Goal: Task Accomplishment & Management: Manage account settings

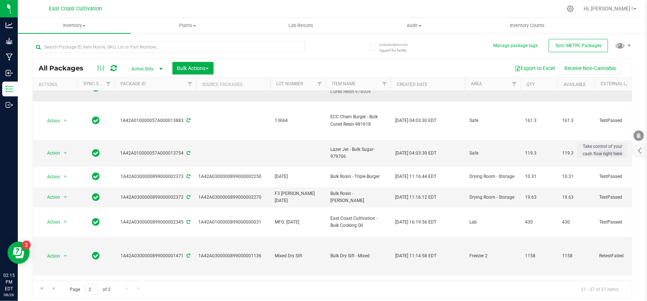
scroll to position [17, 0]
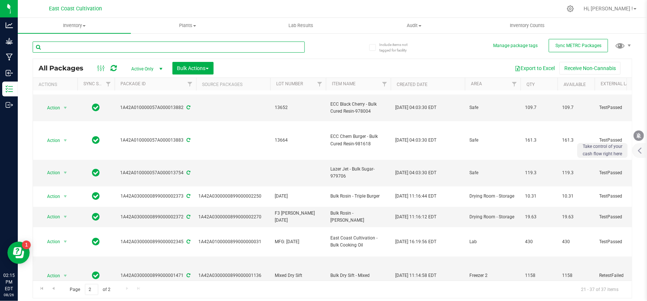
click at [136, 48] on input "text" at bounding box center [169, 47] width 272 height 11
type input "chem b"
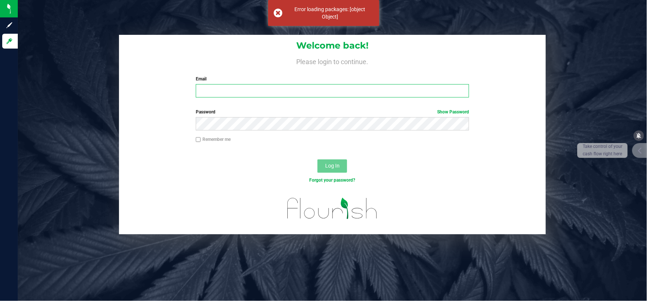
type input "[EMAIL_ADDRESS][DOMAIN_NAME]"
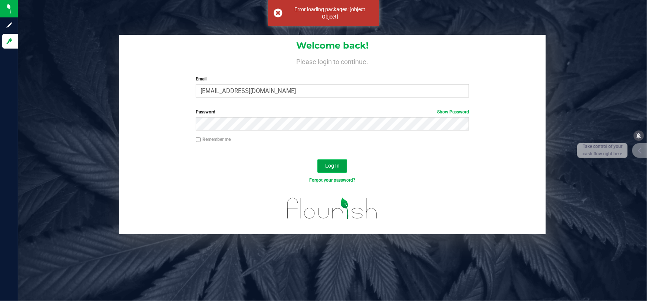
click at [335, 168] on span "Log In" at bounding box center [332, 166] width 14 height 6
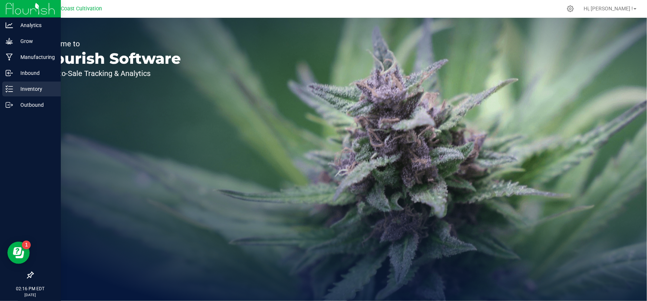
click at [16, 88] on p "Inventory" at bounding box center [35, 88] width 44 height 9
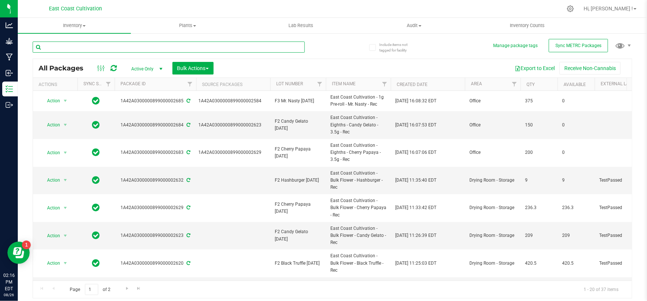
click at [137, 47] on input "text" at bounding box center [169, 47] width 272 height 11
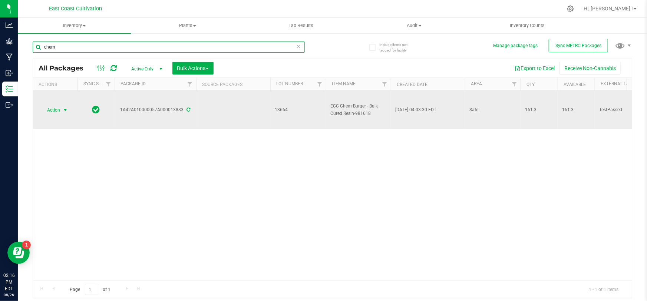
type input "chem"
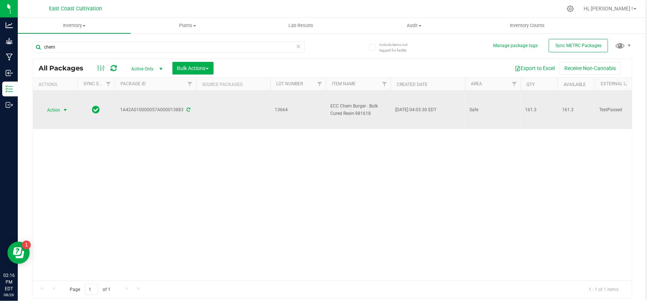
click at [59, 109] on span "Action" at bounding box center [50, 110] width 20 height 10
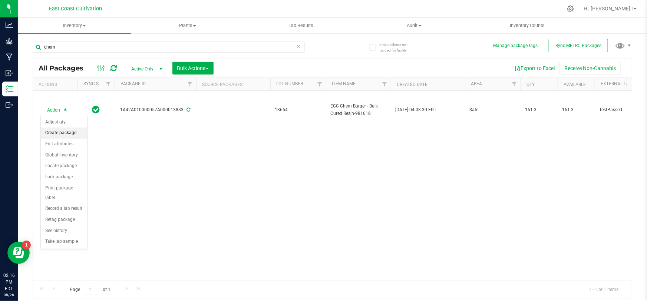
click at [65, 133] on li "Create package" at bounding box center [64, 132] width 46 height 11
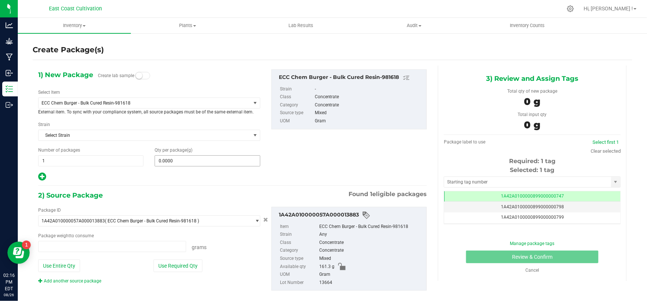
type input "0.0000 g"
click at [128, 103] on span "ECC Chem Burger - Bulk Cured Resin-981618" at bounding box center [141, 102] width 198 height 5
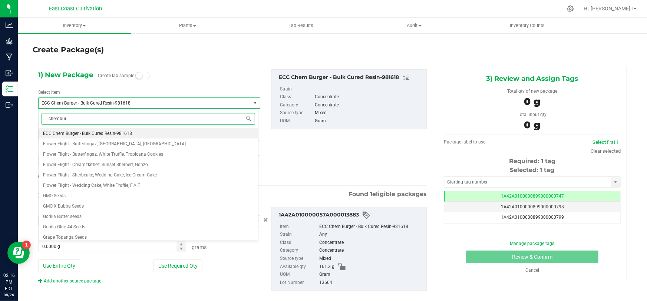
type input "chemburg"
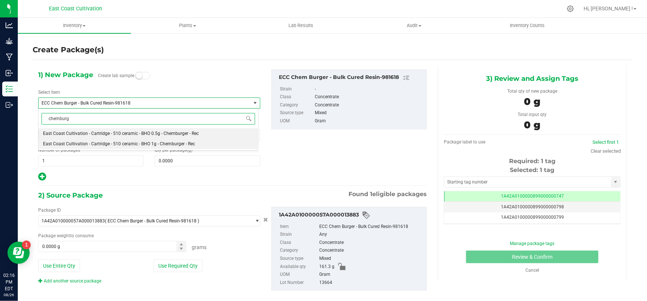
click at [145, 143] on span "East Coast Cultivation - Cartridge - 510 ceramic - BHO 1g - Chemburger - Rec" at bounding box center [119, 143] width 152 height 5
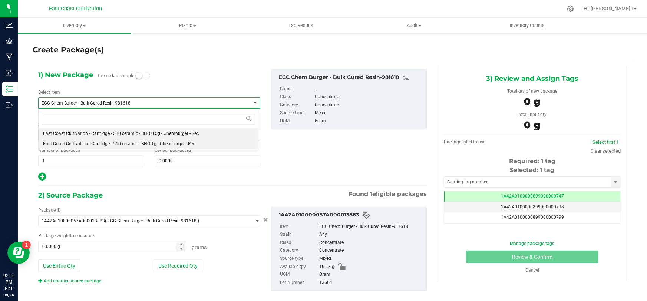
type input "0"
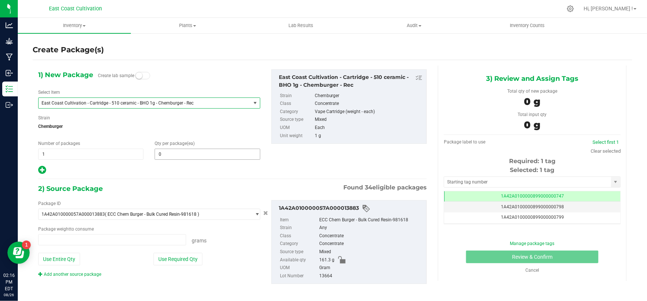
type input "0.0000 g"
click at [185, 154] on span at bounding box center [207, 154] width 105 height 11
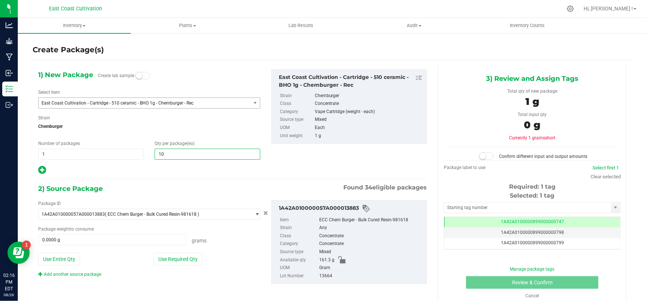
type input "100"
click at [63, 244] on span at bounding box center [112, 239] width 148 height 11
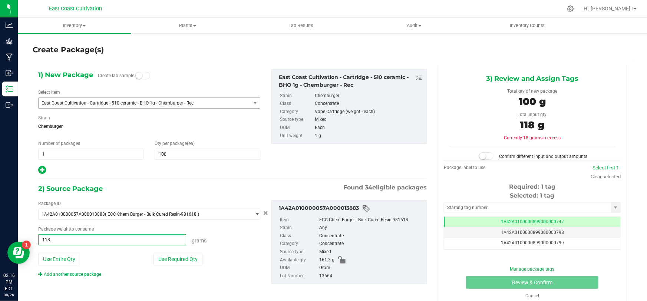
type input "118.4"
type input "118.4000 g"
click at [485, 155] on span at bounding box center [486, 155] width 15 height 7
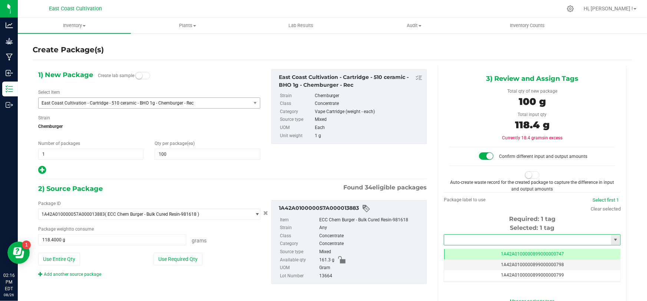
click at [495, 237] on input "text" at bounding box center [527, 240] width 167 height 10
click at [493, 252] on li "1A42A0300000899000002689" at bounding box center [528, 251] width 175 height 11
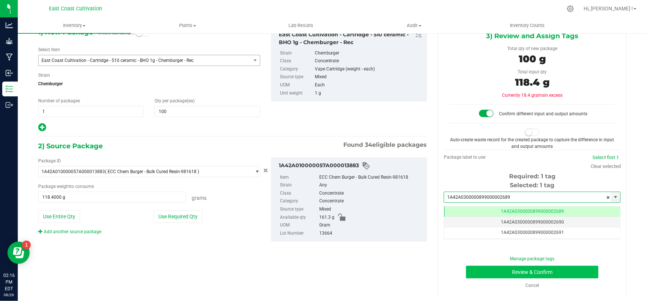
type input "1A42A0300000899000002689"
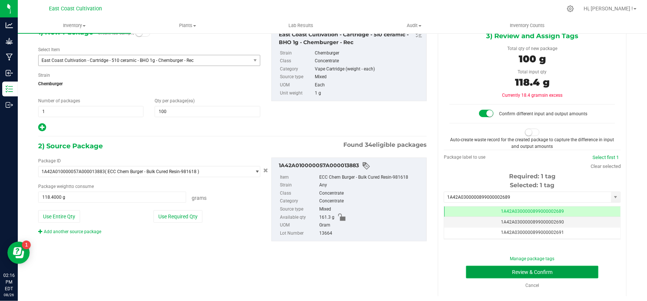
click at [551, 269] on button "Review & Confirm" at bounding box center [532, 272] width 133 height 13
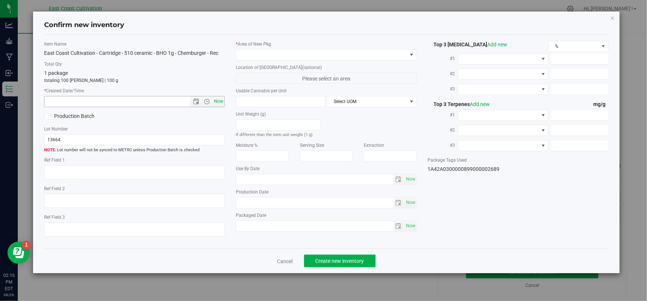
click at [217, 100] on span "Now" at bounding box center [218, 101] width 13 height 11
type input "[DATE] 2:16 PM"
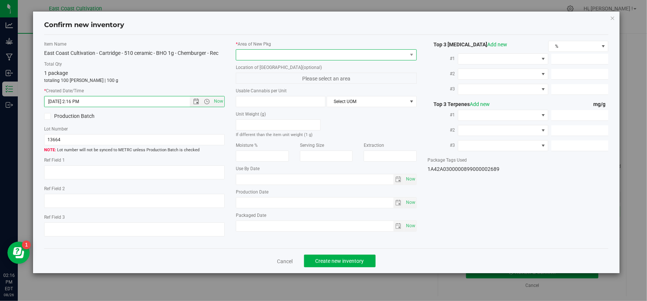
click at [258, 52] on span at bounding box center [321, 55] width 170 height 10
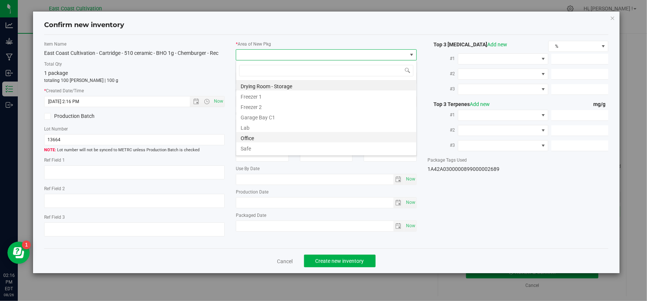
click at [251, 136] on li "Office" at bounding box center [326, 137] width 180 height 10
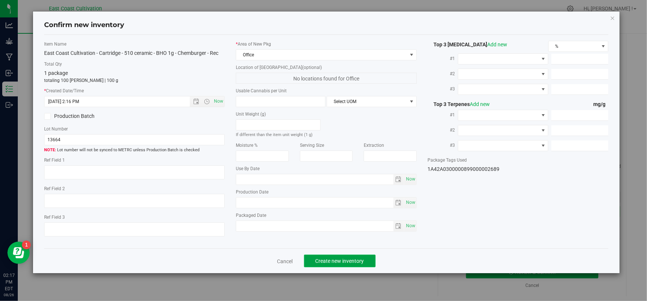
click at [335, 262] on span "Create new inventory" at bounding box center [339, 261] width 49 height 6
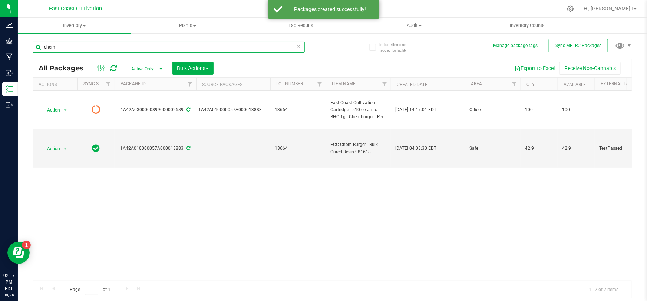
drag, startPoint x: 58, startPoint y: 48, endPoint x: 29, endPoint y: 52, distance: 29.1
click at [30, 52] on div "Include items not tagged for facility Manage package tags Sync METRC Packages c…" at bounding box center [332, 146] width 629 height 226
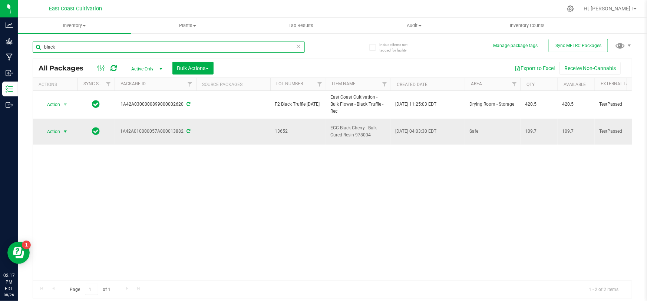
type input "black"
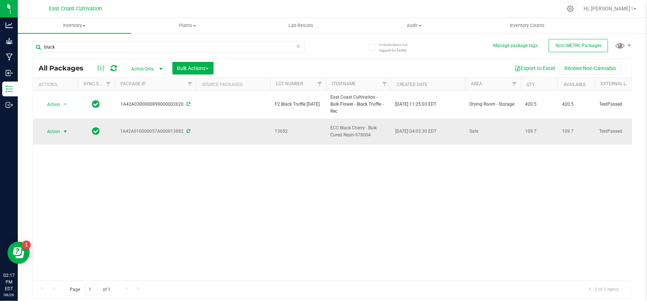
click at [49, 126] on span "Action" at bounding box center [50, 131] width 20 height 10
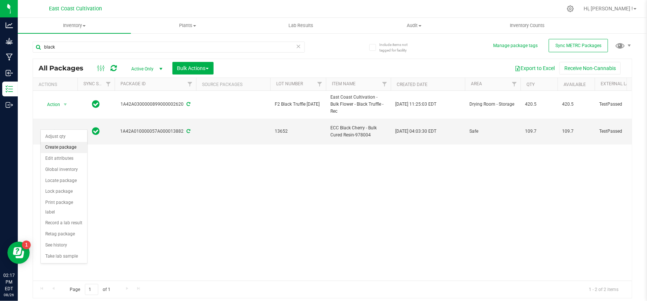
click at [66, 145] on li "Create package" at bounding box center [64, 147] width 46 height 11
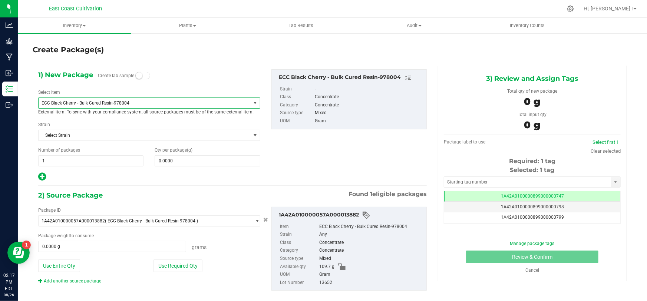
click at [85, 100] on span "ECC Black Cherry - Bulk Cured Resin-978004" at bounding box center [141, 102] width 198 height 5
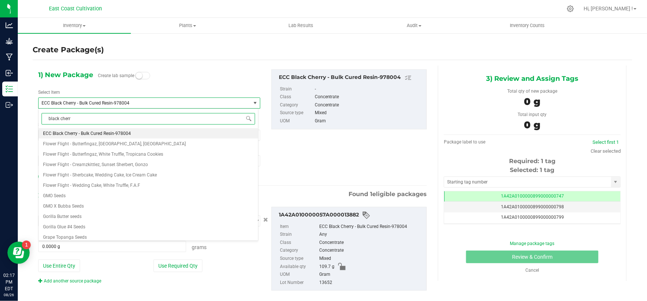
type input "black cherry"
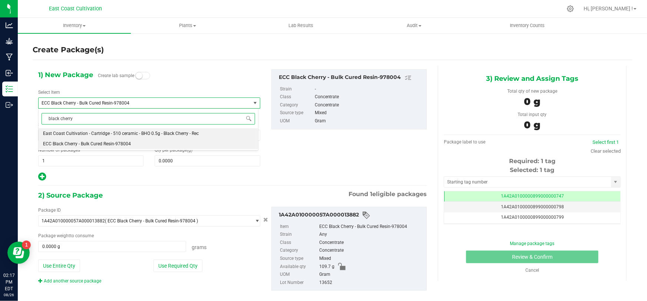
click at [132, 133] on span "East Coast Cultivation - Cartridge - 510 ceramic - BHO 0.5g - Black Cherry - Rec" at bounding box center [121, 133] width 156 height 5
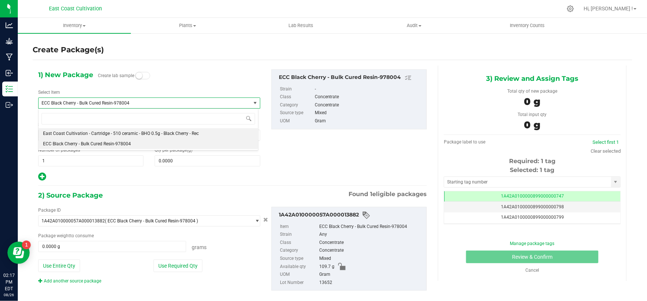
type input "0"
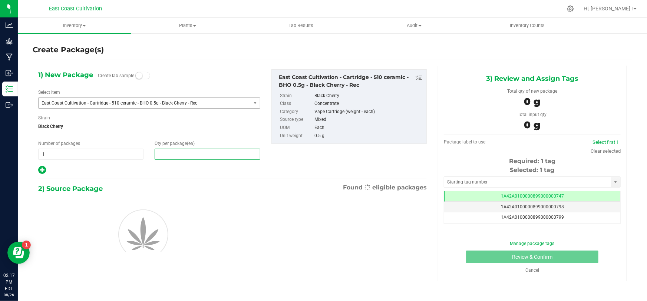
click at [193, 152] on span at bounding box center [207, 154] width 105 height 11
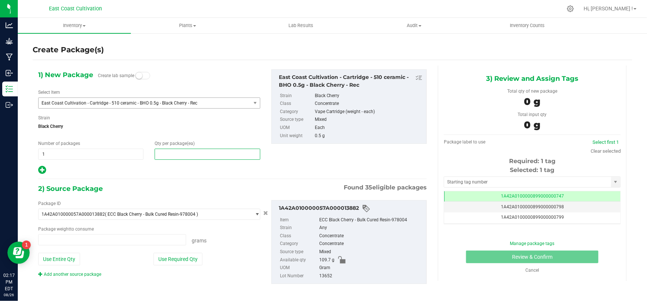
type input "0.0000 g"
type input "150"
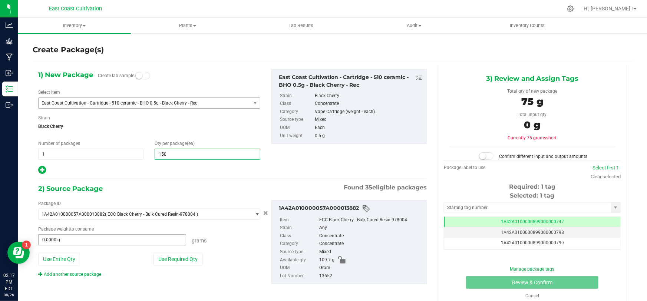
type input "150"
click at [138, 236] on span at bounding box center [112, 239] width 148 height 11
type input "85.2"
type input "85.2000 g"
click at [489, 154] on span at bounding box center [486, 155] width 15 height 7
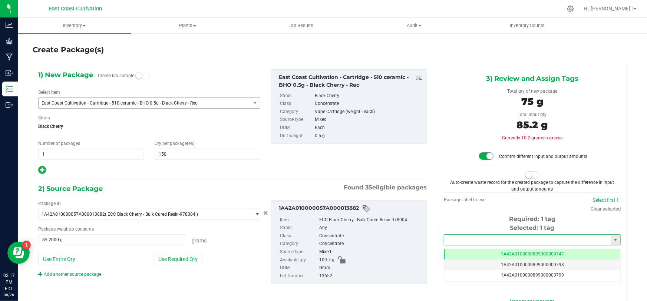
click at [490, 237] on input "text" at bounding box center [527, 240] width 167 height 10
click at [491, 251] on li "1A42A0300000899000002690" at bounding box center [528, 251] width 175 height 11
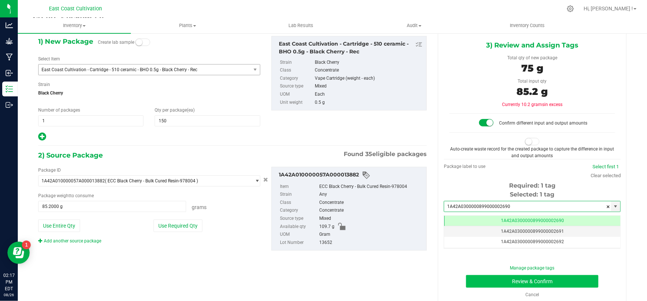
type input "1A42A0300000899000002690"
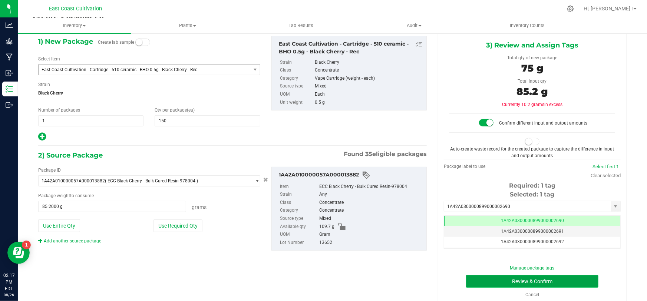
click at [554, 280] on button "Review & Confirm" at bounding box center [532, 281] width 133 height 13
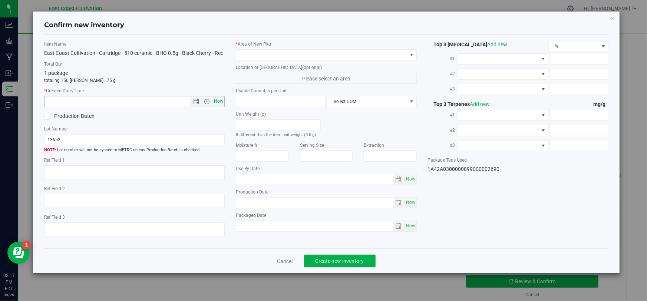
click at [217, 102] on span "Now" at bounding box center [218, 101] width 13 height 11
type input "[DATE] 2:17 PM"
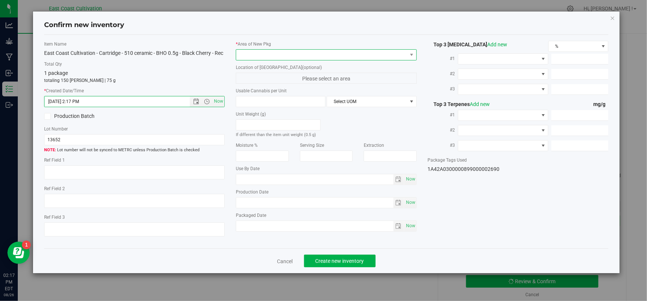
click at [256, 55] on span at bounding box center [321, 55] width 170 height 10
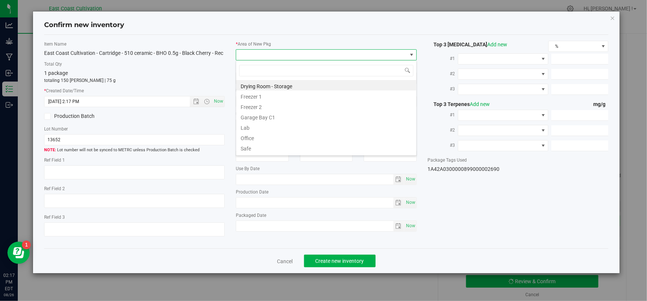
click at [253, 133] on li "Office" at bounding box center [326, 137] width 180 height 10
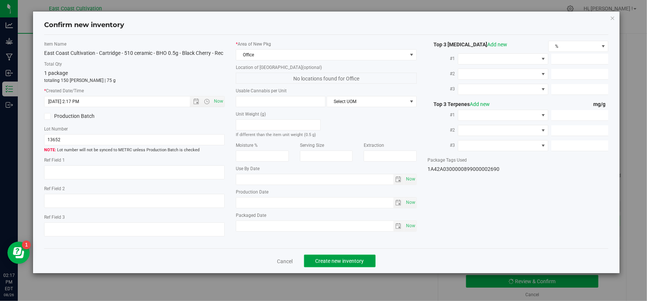
click at [322, 260] on span "Create new inventory" at bounding box center [339, 261] width 49 height 6
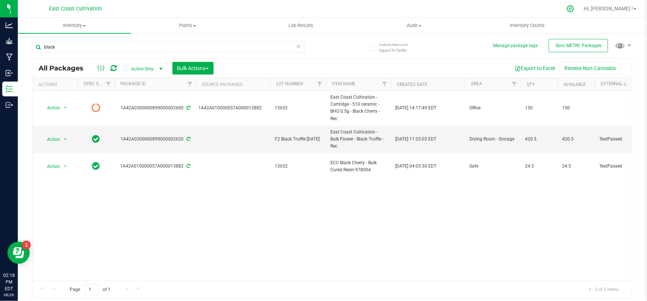
click at [574, 9] on icon at bounding box center [570, 9] width 8 height 8
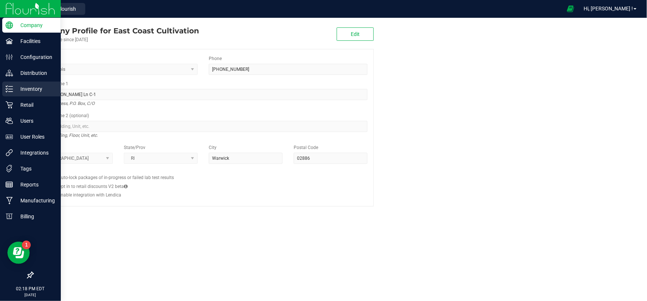
click at [17, 88] on p "Inventory" at bounding box center [35, 88] width 44 height 9
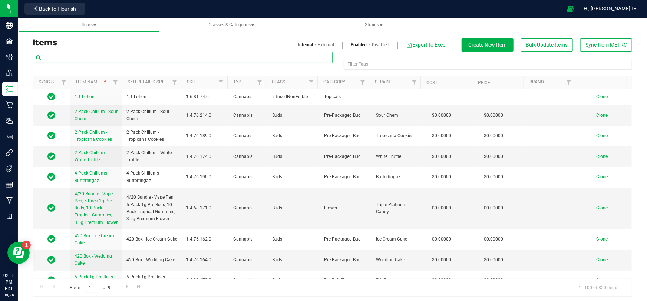
click at [93, 58] on input "text" at bounding box center [183, 57] width 300 height 11
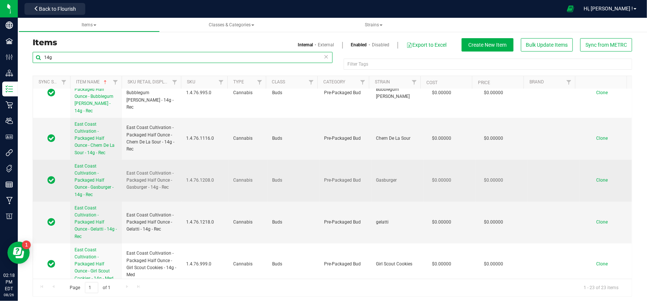
scroll to position [168, 0]
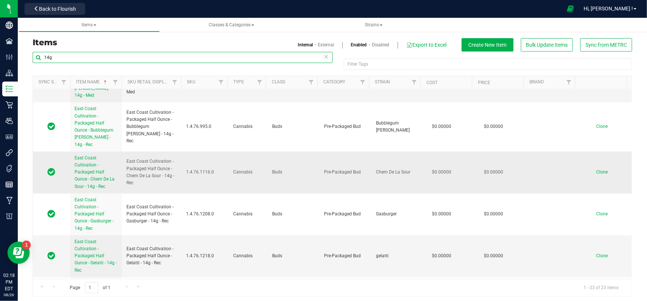
type input "14g"
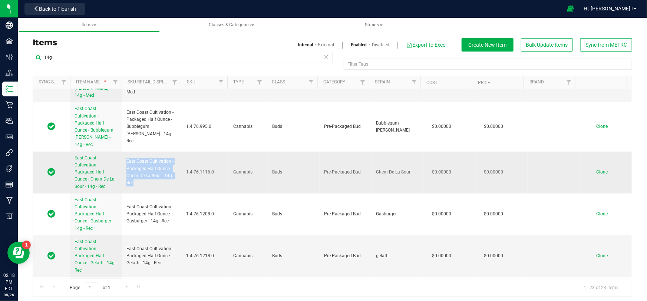
drag, startPoint x: 137, startPoint y: 163, endPoint x: 125, endPoint y: 137, distance: 28.8
click at [124, 152] on td "East Coast Cultivation - Packaged Half Ounce - Chem De La Sour - 14g - Rec" at bounding box center [152, 173] width 60 height 42
copy span "East Coast Cultivation - Packaged Half Ounce - Chem De La Sour - 14g - Rec"
click at [596, 169] on span "Clone" at bounding box center [601, 171] width 11 height 5
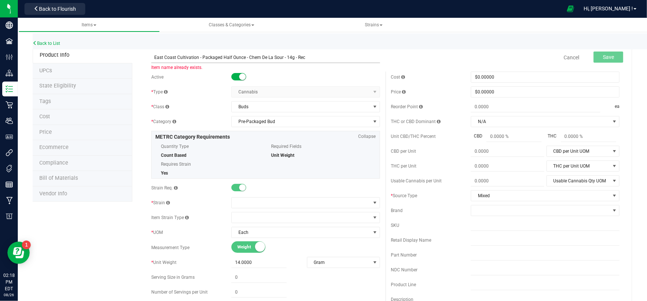
click at [280, 57] on input "East Coast Cultivation - Packaged Half Ounce - Chem De La Sour - 14g - Rec" at bounding box center [265, 57] width 228 height 11
type input "East Coast Cultivation - Packaged Half Ounce - Cherry Papaya - 14g - Rec"
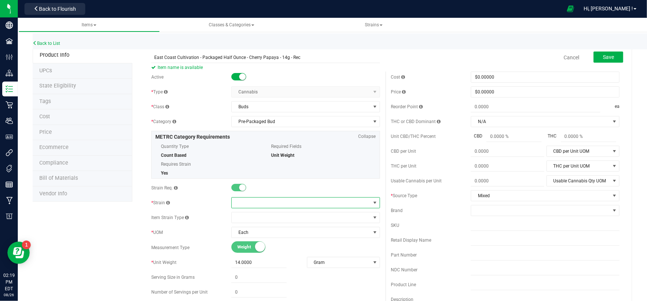
click at [255, 203] on span at bounding box center [301, 203] width 139 height 10
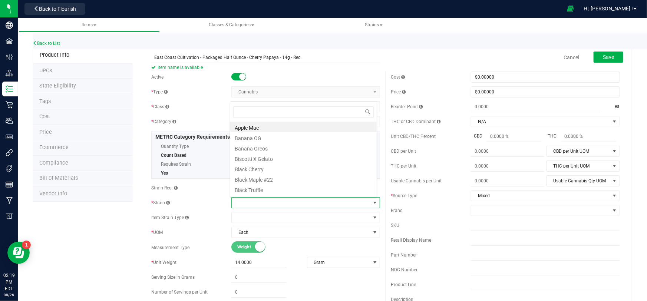
scroll to position [11, 145]
type input "cherry"
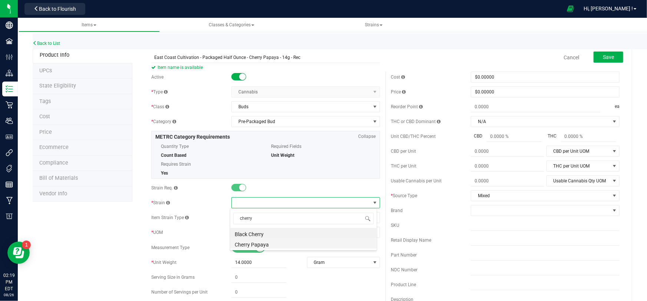
click at [253, 243] on li "Cherry Papaya" at bounding box center [303, 243] width 146 height 10
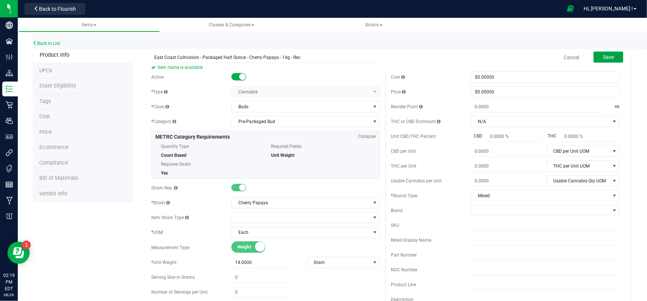
click at [608, 57] on span "Save" at bounding box center [608, 57] width 11 height 6
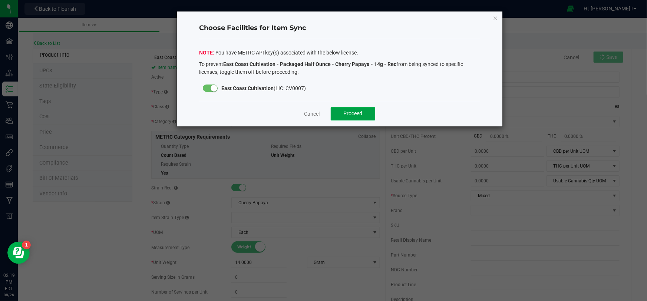
click at [352, 113] on span "Proceed" at bounding box center [353, 113] width 19 height 6
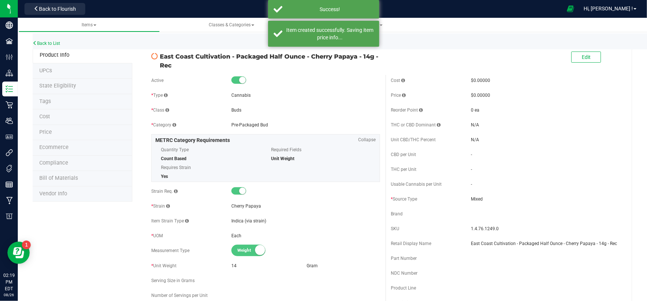
click at [0, 0] on img at bounding box center [0, 0] width 0 height 0
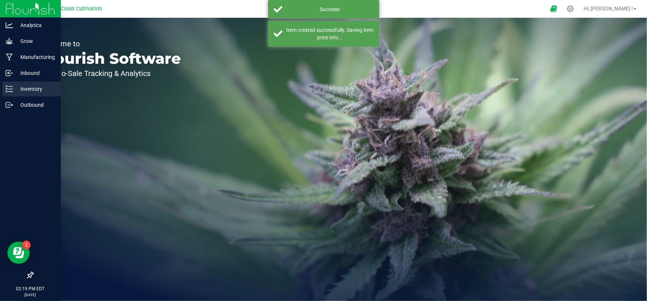
click at [13, 88] on p "Inventory" at bounding box center [35, 88] width 44 height 9
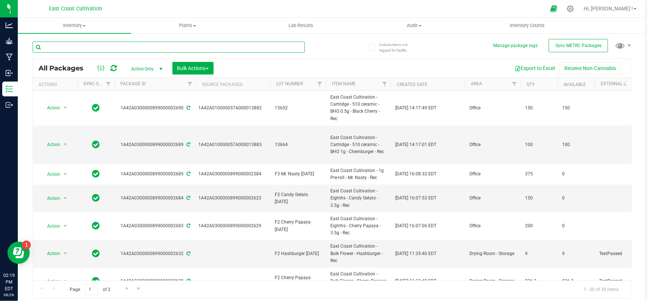
click at [69, 49] on input "text" at bounding box center [169, 47] width 272 height 11
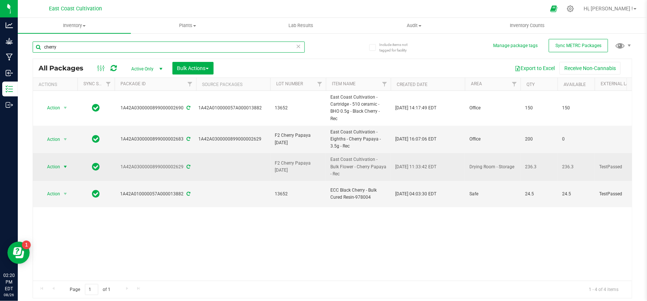
type input "cherry"
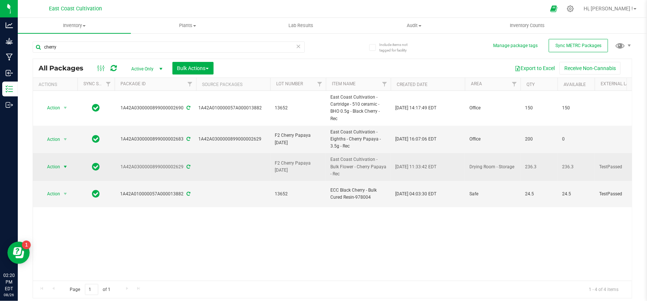
click at [56, 168] on span "Action" at bounding box center [50, 167] width 20 height 10
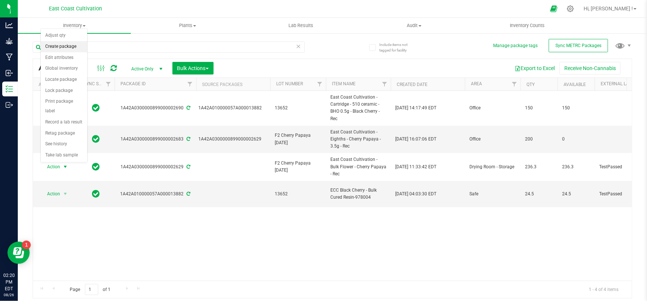
click at [70, 48] on li "Create package" at bounding box center [64, 46] width 46 height 11
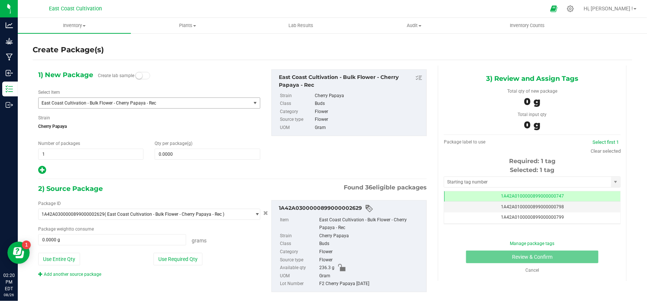
click at [131, 102] on span "East Coast Cultivation - Bulk Flower - Cherry Papaya - Rec" at bounding box center [141, 102] width 198 height 5
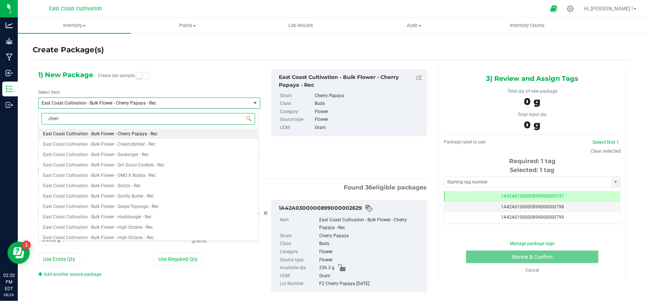
type input "cherry"
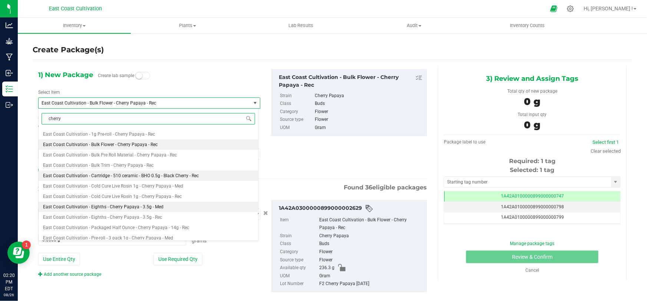
scroll to position [65, 0]
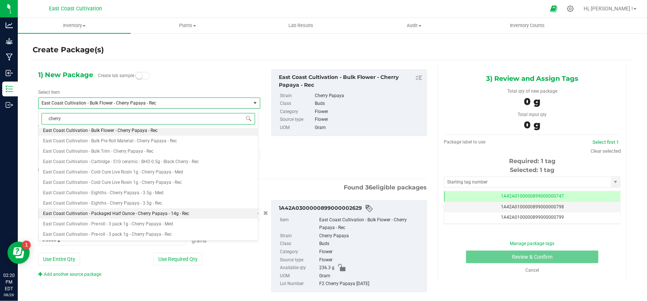
click at [149, 211] on span "East Coast Cultivation - Packaged Half Ounce - Cherry Papaya - 14g - Rec" at bounding box center [116, 213] width 146 height 5
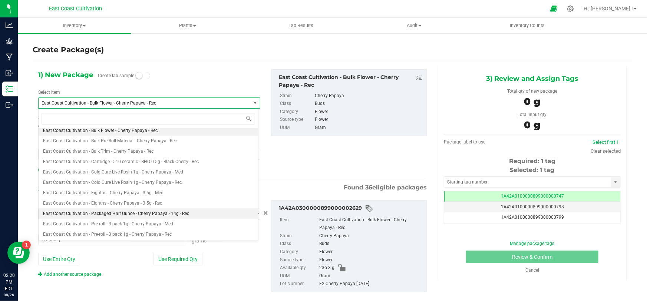
type input "0"
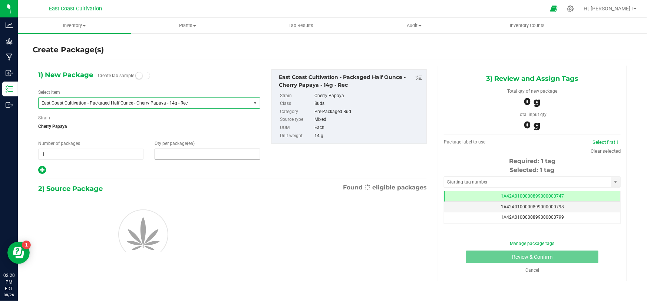
click at [185, 154] on span at bounding box center [207, 154] width 105 height 11
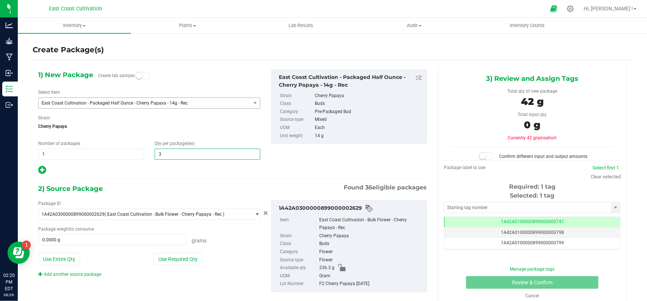
type input "35"
click at [65, 256] on button "Use Entire Qty" at bounding box center [59, 259] width 42 height 13
type input "236.3000 g"
click at [488, 157] on span at bounding box center [486, 155] width 15 height 7
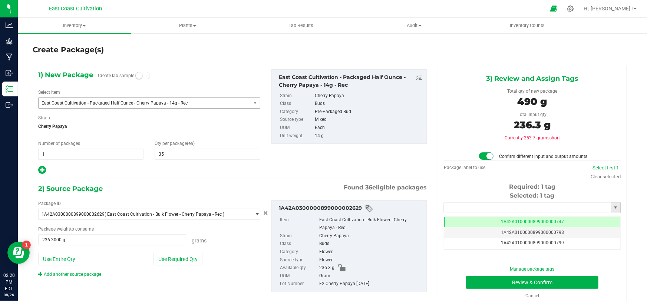
click at [486, 208] on input "text" at bounding box center [527, 207] width 167 height 10
click at [495, 220] on li "1A42A0300000899000002691" at bounding box center [528, 219] width 175 height 11
type input "1A42A0300000899000002691"
click at [537, 280] on button "Review & Confirm" at bounding box center [532, 282] width 133 height 13
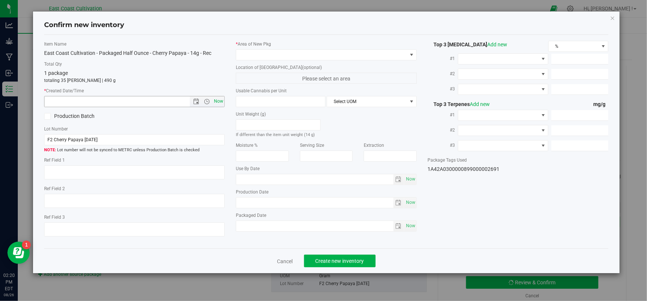
click at [219, 100] on span "Now" at bounding box center [218, 101] width 13 height 11
type input "[DATE] 2:20 PM"
click at [263, 54] on span at bounding box center [321, 55] width 170 height 10
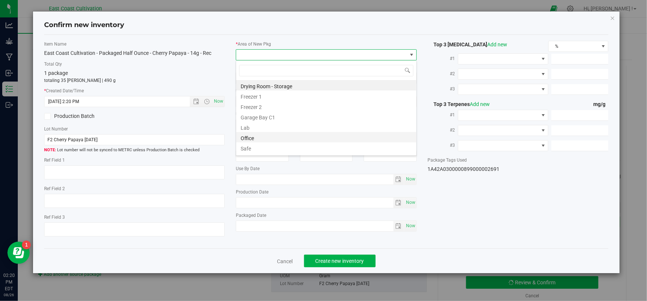
click at [252, 135] on li "Office" at bounding box center [326, 137] width 180 height 10
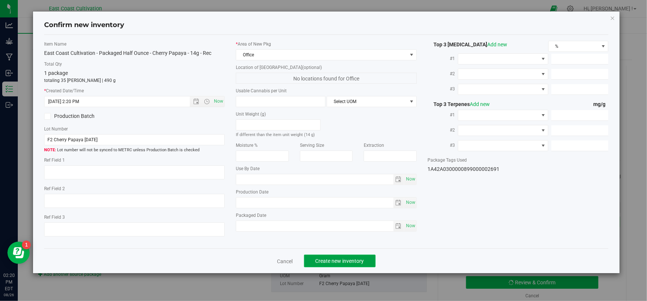
click at [332, 262] on span "Create new inventory" at bounding box center [339, 261] width 49 height 6
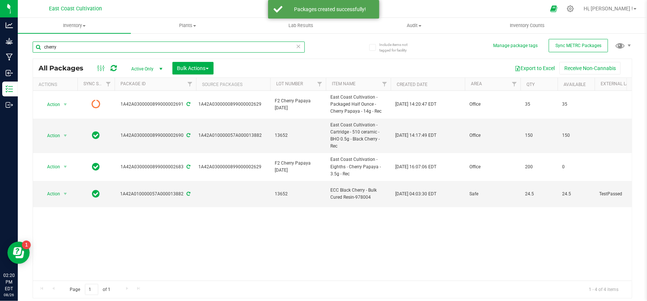
drag, startPoint x: 63, startPoint y: 43, endPoint x: 24, endPoint y: 52, distance: 39.8
click at [24, 52] on div "Include items not tagged for facility Manage package tags Sync METRC Packages c…" at bounding box center [332, 146] width 629 height 226
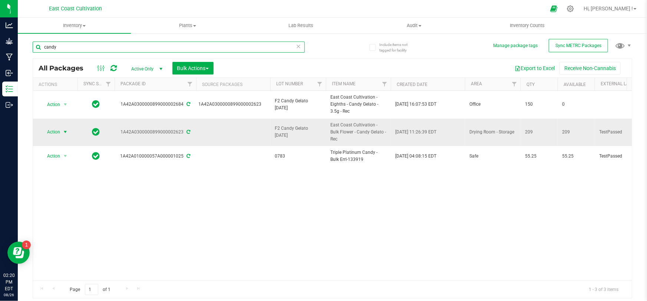
type input "candy"
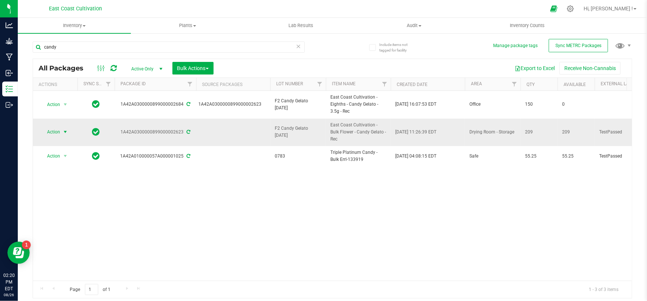
click at [52, 130] on span "Action" at bounding box center [50, 132] width 20 height 10
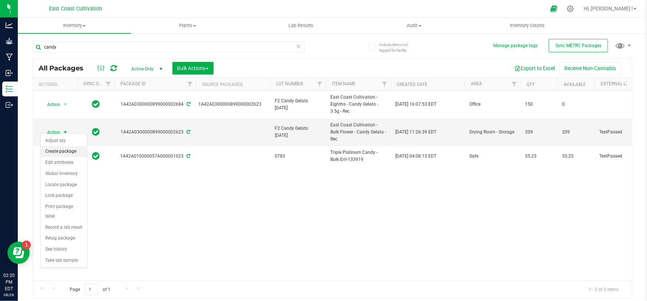
click at [65, 150] on li "Create package" at bounding box center [64, 151] width 46 height 11
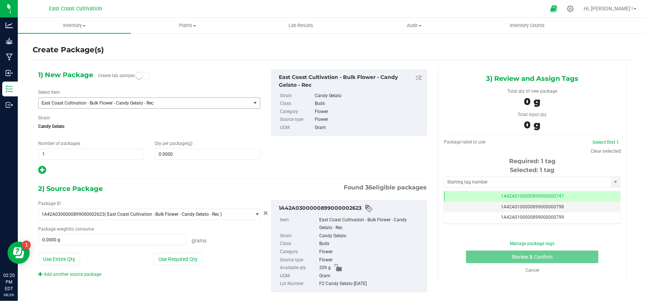
click at [106, 106] on span "East Coast Cultivation - Bulk Flower - Candy Gelato - Rec" at bounding box center [145, 103] width 212 height 10
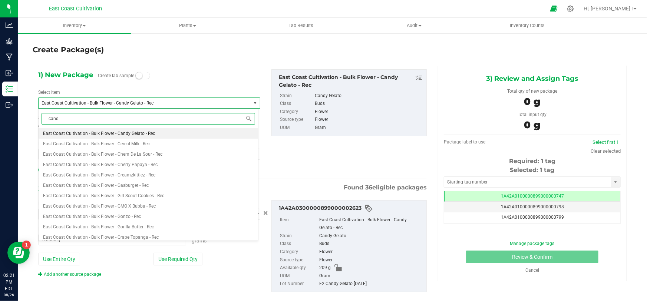
type input "candy"
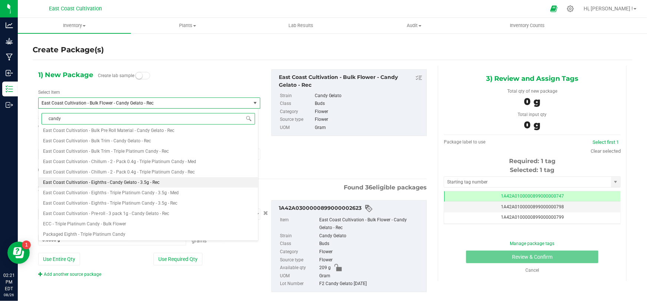
click at [136, 183] on span "East Coast Cultivation - Eighths - Candy Gelato - 3.5g - Rec" at bounding box center [101, 182] width 116 height 5
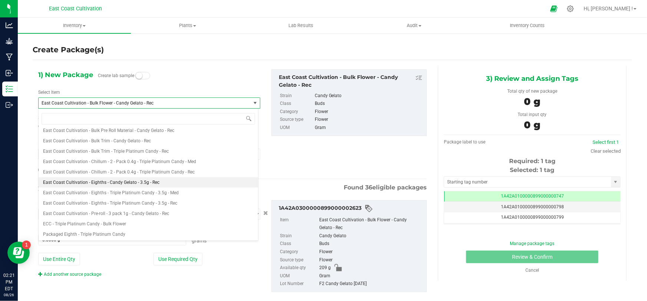
type input "0"
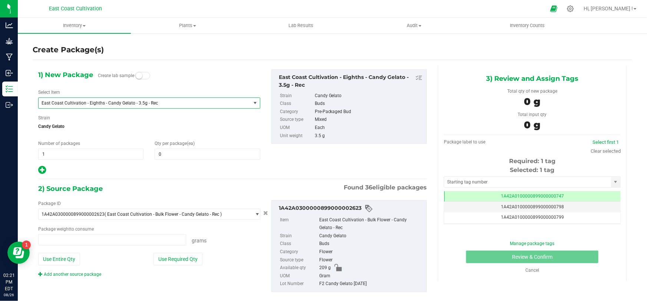
type input "0.0000 g"
type input "0"
click at [170, 154] on span at bounding box center [207, 154] width 105 height 11
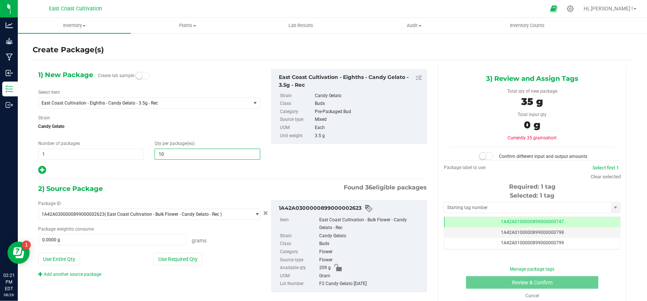
type input "100"
click at [159, 237] on span at bounding box center [112, 239] width 148 height 11
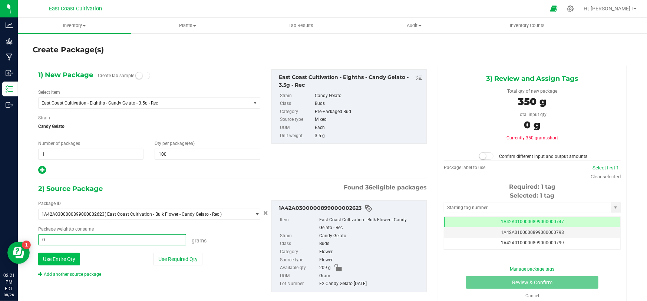
click at [74, 258] on button "Use Entire Qty" at bounding box center [59, 259] width 42 height 13
type input "209.0000 g"
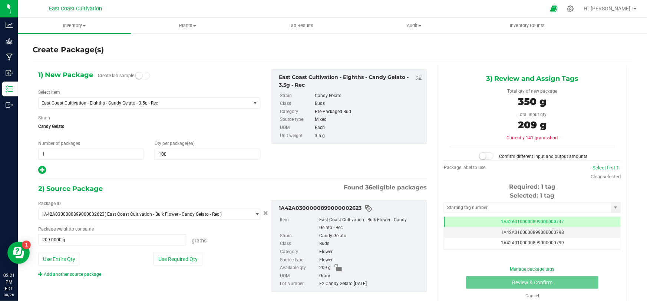
click at [489, 153] on span at bounding box center [486, 155] width 15 height 7
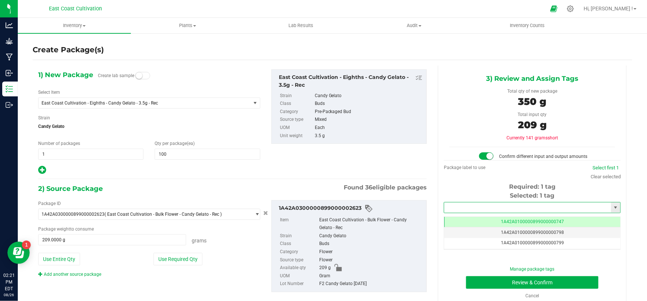
click at [490, 206] on input "text" at bounding box center [527, 207] width 167 height 10
click at [491, 219] on li "1A42A0300000899000002692" at bounding box center [528, 219] width 175 height 11
type input "1A42A0300000899000002692"
click at [530, 285] on button "Review & Confirm" at bounding box center [532, 282] width 133 height 13
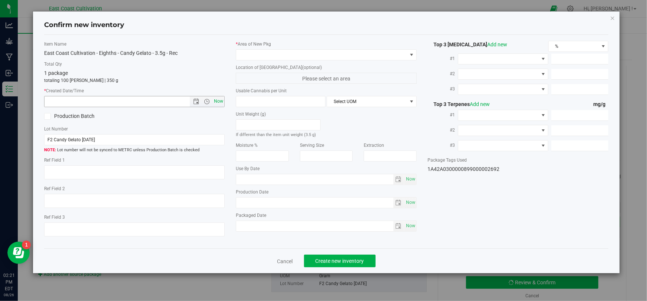
click at [219, 104] on span "Now" at bounding box center [218, 101] width 13 height 11
type input "[DATE] 2:21 PM"
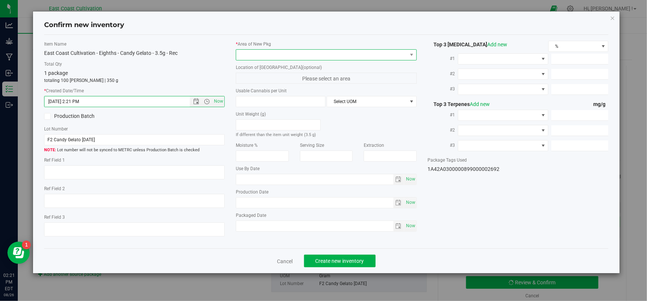
click at [256, 54] on span at bounding box center [321, 55] width 170 height 10
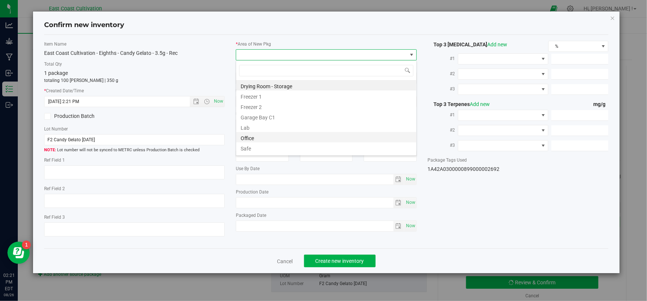
click at [257, 140] on li "Office" at bounding box center [326, 137] width 180 height 10
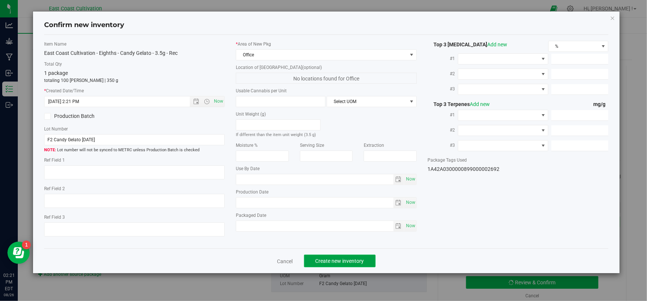
click at [345, 259] on span "Create new inventory" at bounding box center [339, 261] width 49 height 6
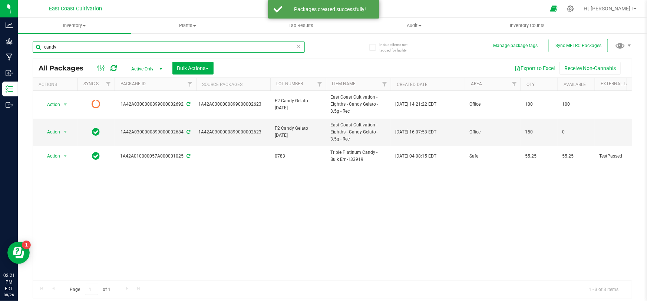
drag, startPoint x: 69, startPoint y: 48, endPoint x: 34, endPoint y: 52, distance: 35.1
click at [34, 52] on input "candy" at bounding box center [169, 47] width 272 height 11
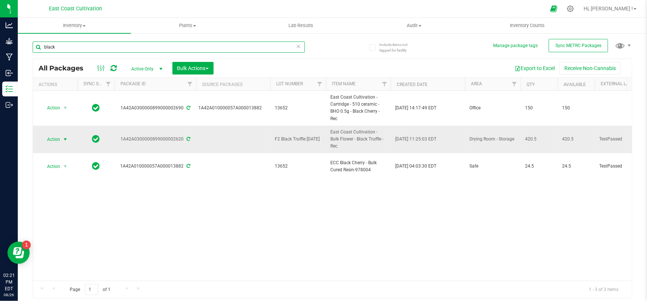
type input "black"
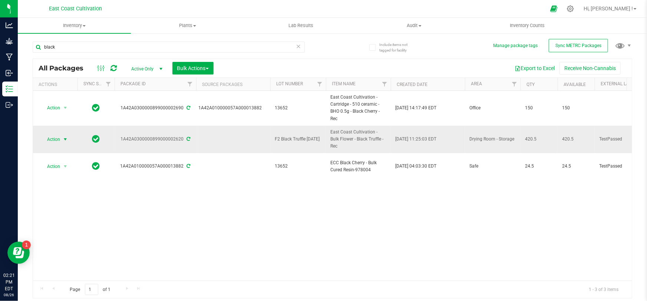
click at [54, 135] on span "Action" at bounding box center [50, 139] width 20 height 10
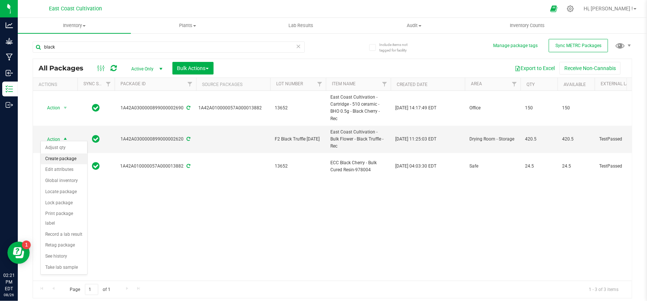
click at [66, 159] on li "Create package" at bounding box center [64, 158] width 46 height 11
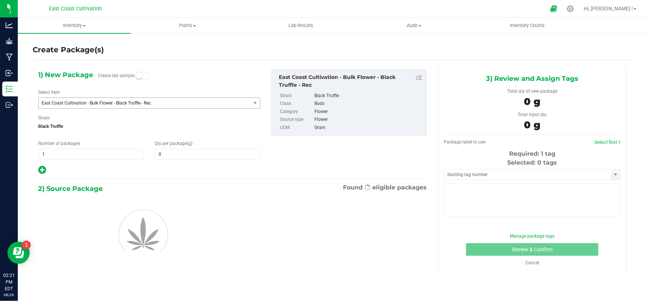
type input "0.0000"
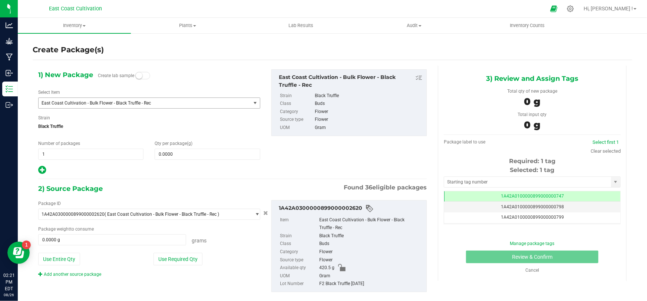
click at [93, 102] on span "East Coast Cultivation - Bulk Flower - Black Truffle - Rec" at bounding box center [141, 102] width 198 height 5
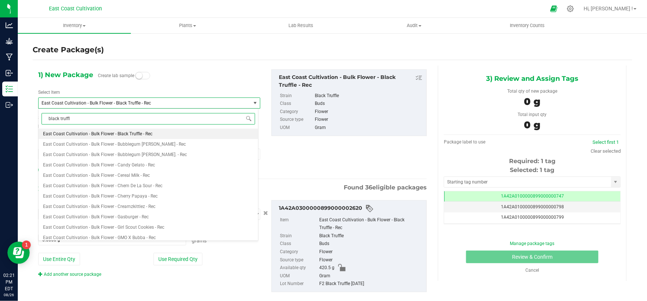
type input "black truffle"
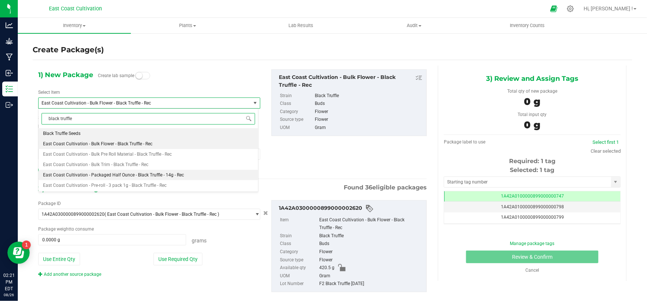
click at [145, 173] on span "East Coast Cultivation - Packaged Half Ounce - Black Truffle - 14g - Rec" at bounding box center [113, 174] width 141 height 5
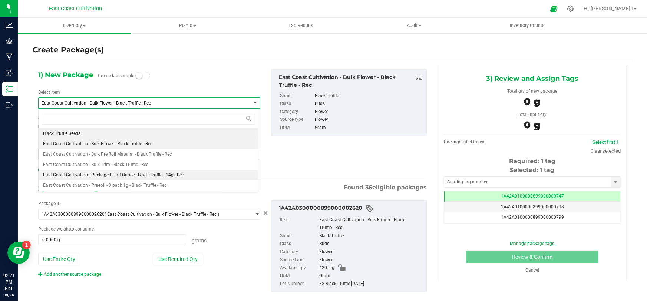
type input "0"
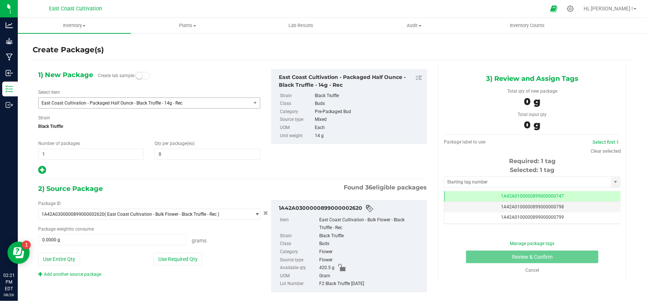
click at [193, 147] on div "Qty per package (ea) 0 0" at bounding box center [207, 150] width 116 height 20
click at [193, 152] on span at bounding box center [207, 154] width 105 height 11
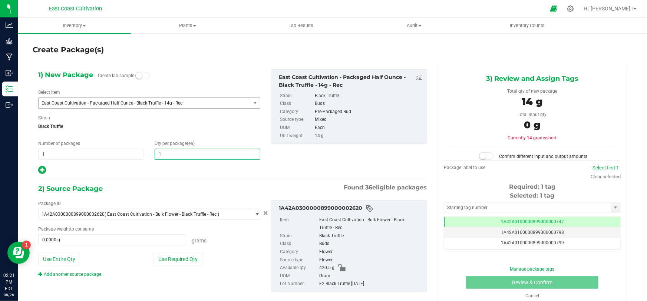
type input "18"
click at [67, 258] on button "Use Entire Qty" at bounding box center [59, 259] width 42 height 13
type input "420.5000 g"
click at [490, 157] on span at bounding box center [486, 155] width 15 height 7
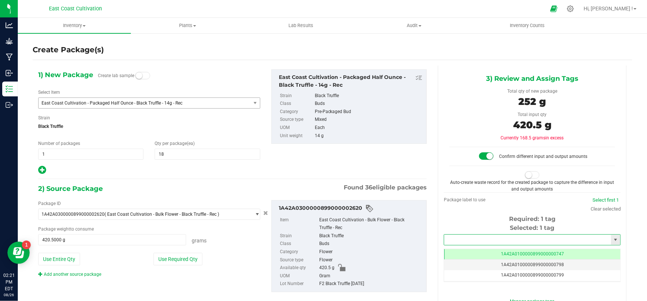
click at [493, 237] on input "text" at bounding box center [527, 240] width 167 height 10
click at [493, 253] on li "1A42A0300000899000002693" at bounding box center [528, 251] width 175 height 11
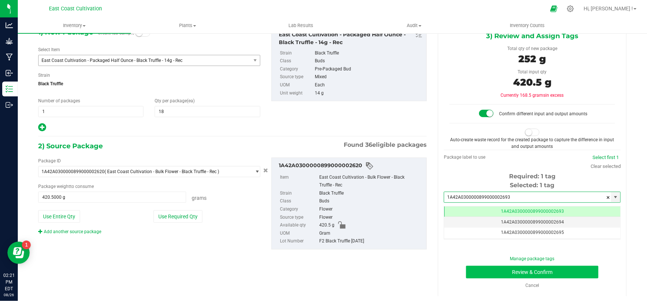
type input "1A42A0300000899000002693"
click at [548, 266] on button "Review & Confirm" at bounding box center [532, 272] width 133 height 13
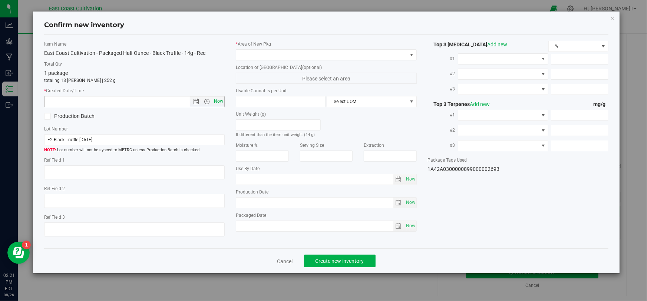
click at [221, 103] on span "Now" at bounding box center [218, 101] width 13 height 11
type input "[DATE] 2:21 PM"
click at [263, 51] on span at bounding box center [321, 55] width 170 height 10
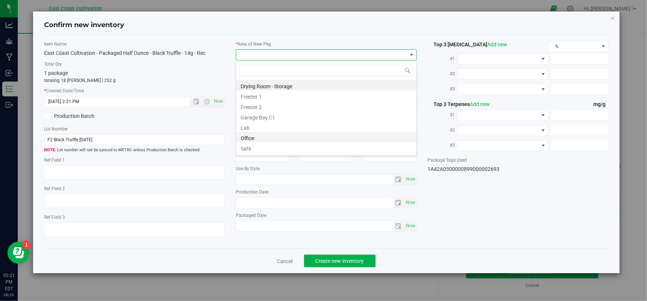
click at [256, 140] on li "Office" at bounding box center [326, 137] width 180 height 10
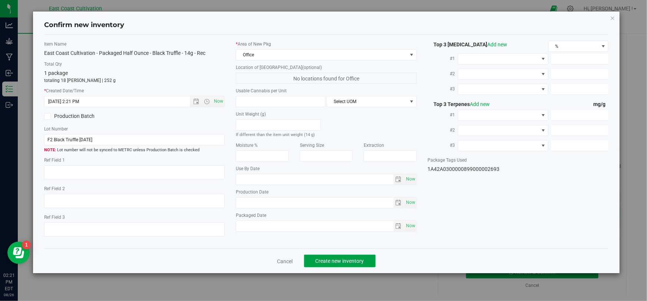
click at [349, 258] on span "Create new inventory" at bounding box center [339, 261] width 49 height 6
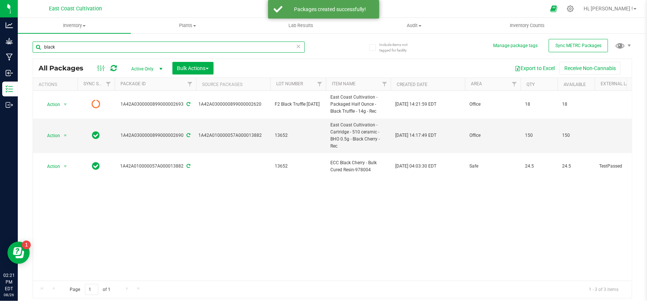
click at [80, 46] on input "black" at bounding box center [169, 47] width 272 height 11
type input "b"
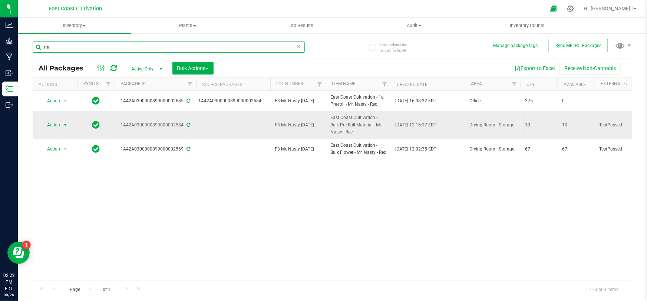
type input "mr."
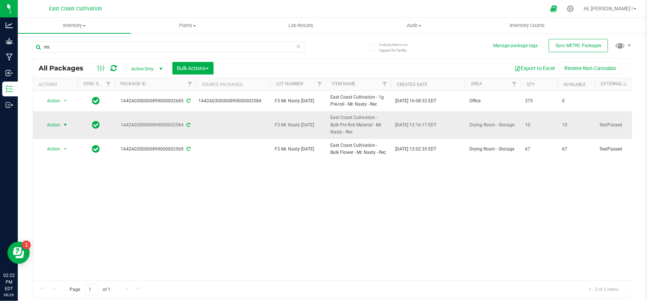
click at [47, 126] on span "Action" at bounding box center [50, 125] width 20 height 10
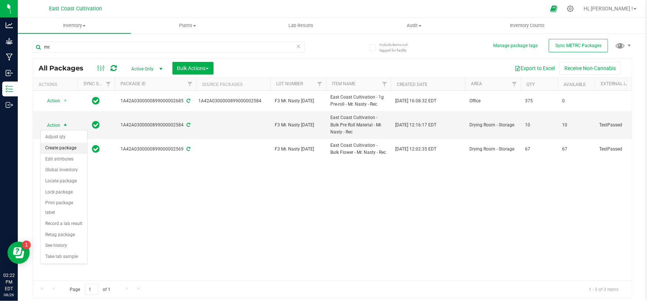
click at [63, 150] on li "Create package" at bounding box center [64, 148] width 46 height 11
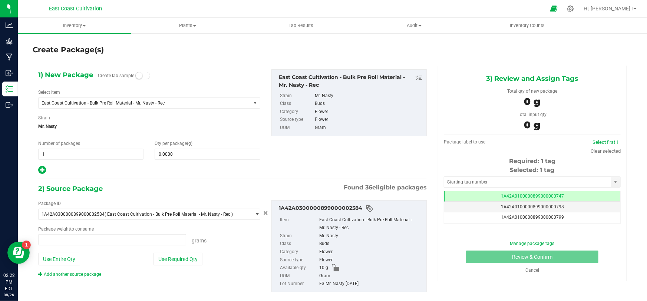
type input "0.0000 g"
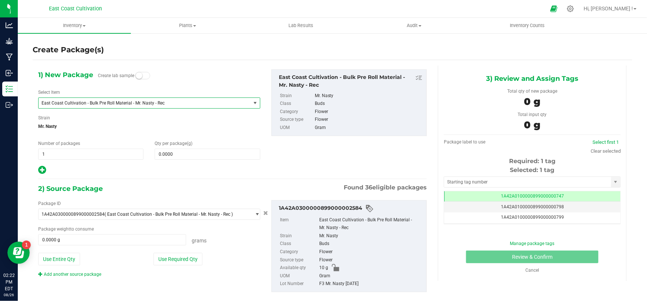
click at [93, 103] on span "East Coast Cultivation - Bulk Pre Roll Material - Mr. Nasty - Rec" at bounding box center [141, 102] width 198 height 5
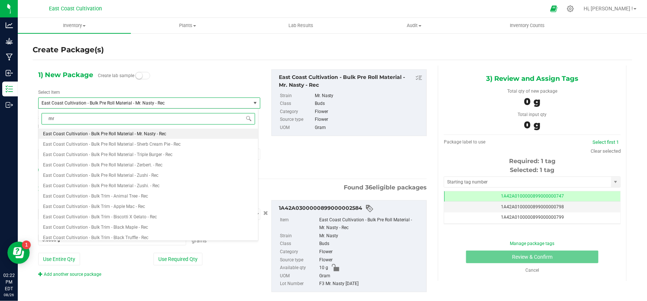
type input "mr."
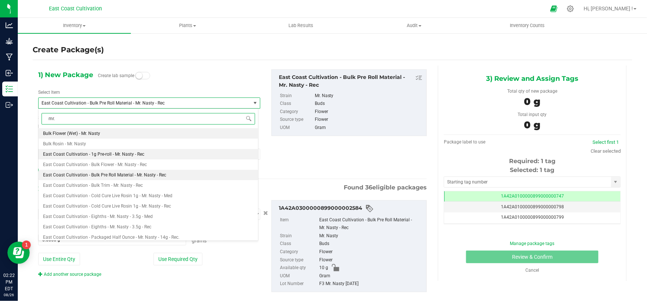
click at [139, 155] on span "East Coast Cultivation - 1g Pre-roll - Mr. Nasty - Rec" at bounding box center [93, 154] width 101 height 5
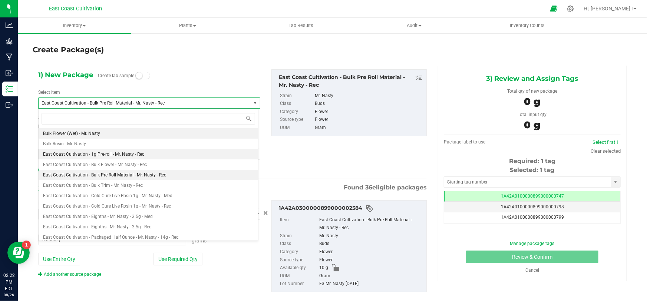
type input "0"
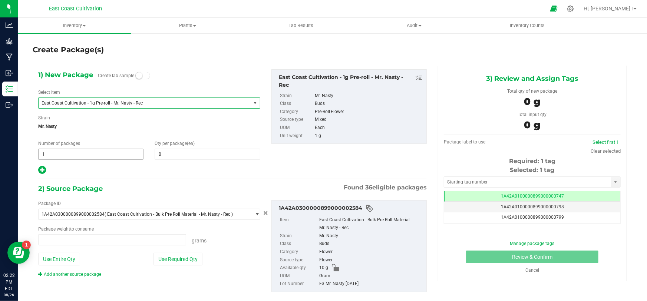
type input "0.0000 g"
click at [175, 153] on span at bounding box center [207, 154] width 105 height 11
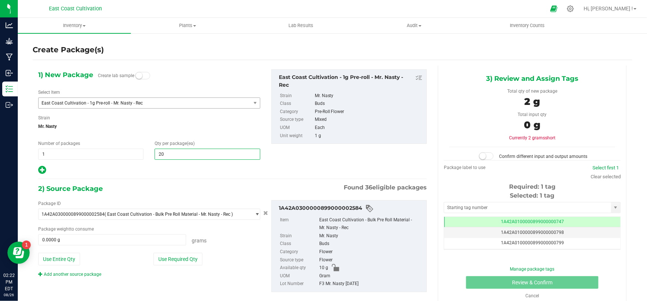
type input "200"
click at [63, 262] on button "Use Entire Qty" at bounding box center [59, 259] width 42 height 13
type input "10.0000 g"
click at [71, 274] on link "Add another source package" at bounding box center [69, 274] width 63 height 5
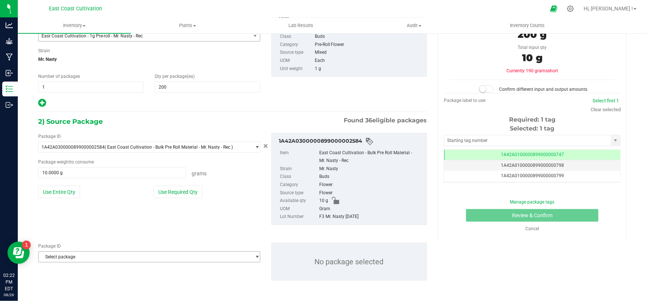
drag, startPoint x: 85, startPoint y: 259, endPoint x: 81, endPoint y: 260, distance: 3.9
click at [84, 259] on span "Select package" at bounding box center [145, 257] width 212 height 10
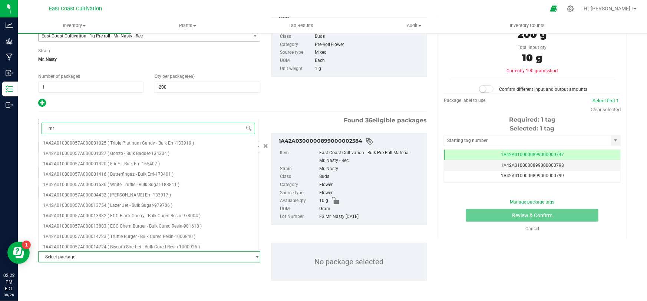
type input "mr."
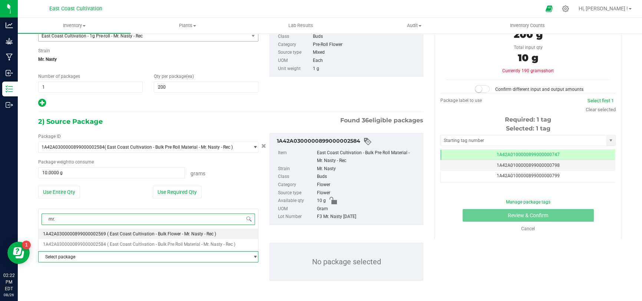
click at [158, 233] on span "( East Coast Cultivation - Bulk Flower - Mr. Nasty - Rec )" at bounding box center [161, 233] width 109 height 5
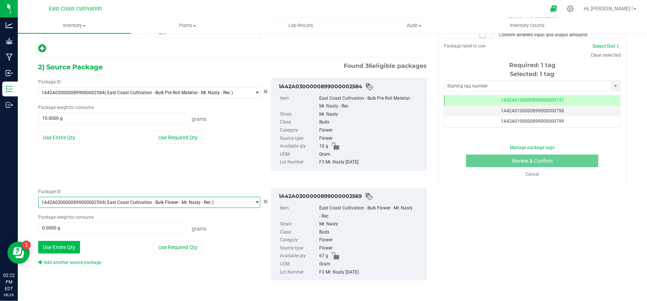
click at [65, 244] on button "Use Entire Qty" at bounding box center [59, 247] width 42 height 13
type input "67.0000 g"
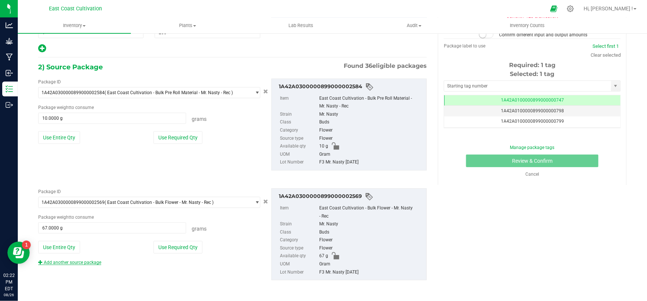
click at [91, 260] on link "Add another source package" at bounding box center [69, 262] width 63 height 5
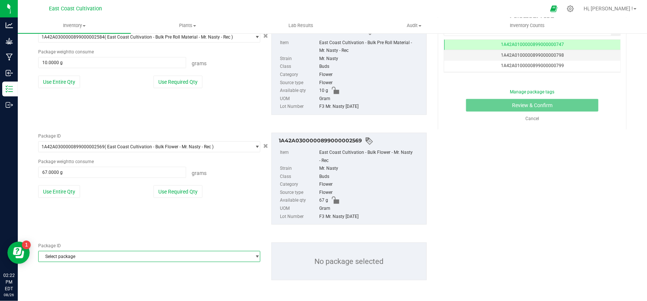
click at [116, 255] on span "Select package" at bounding box center [145, 256] width 212 height 10
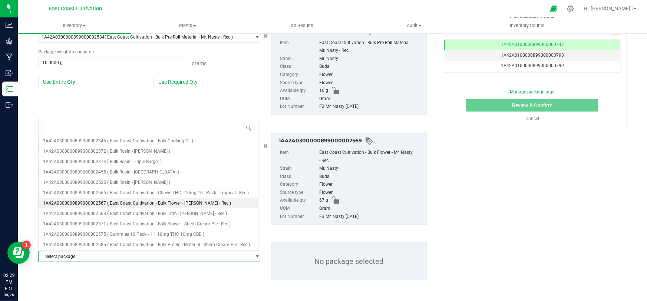
click at [146, 202] on span "( East Coast Cultivation - Bulk Flower - [PERSON_NAME] - Rec )" at bounding box center [169, 202] width 124 height 5
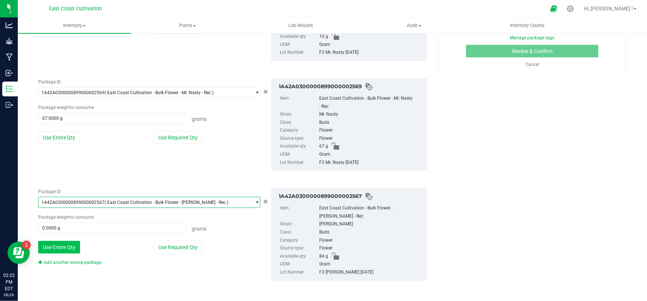
click at [61, 248] on button "Use Entire Qty" at bounding box center [59, 247] width 42 height 13
type input "84.0000 g"
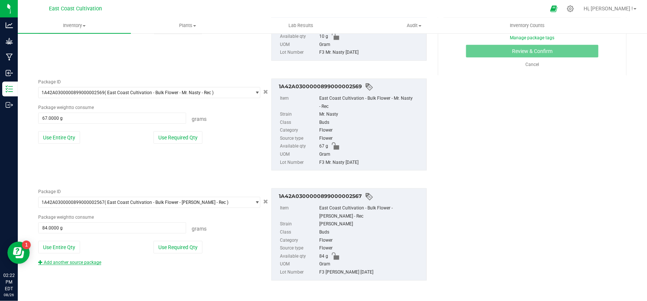
click at [77, 261] on link "Add another source package" at bounding box center [69, 262] width 63 height 5
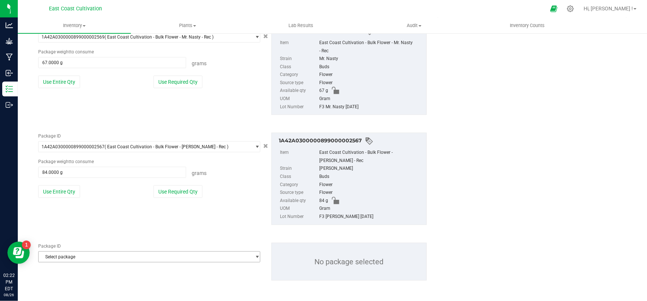
click at [113, 253] on span "Select package" at bounding box center [145, 257] width 212 height 10
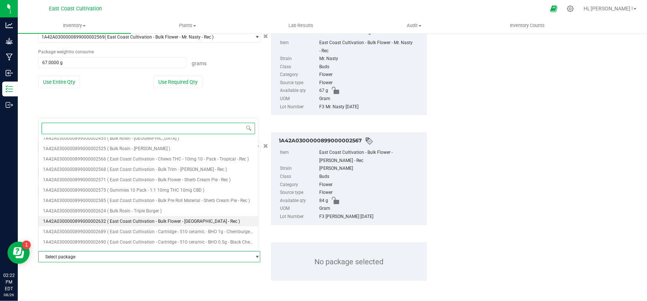
click at [186, 222] on span "( East Coast Cultivation - Bulk Flower - [GEOGRAPHIC_DATA] - Rec )" at bounding box center [173, 221] width 133 height 5
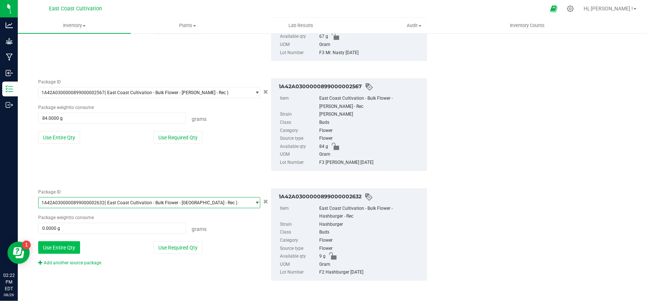
click at [66, 245] on button "Use Entire Qty" at bounding box center [59, 247] width 42 height 13
type input "9.0000 g"
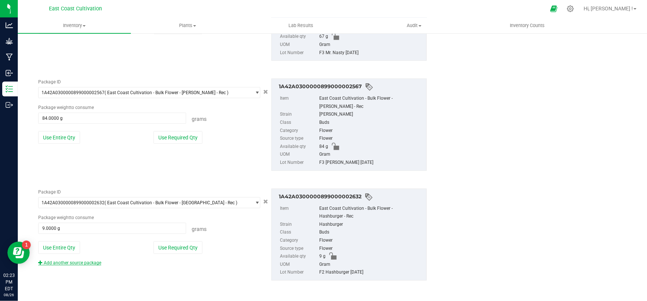
click at [84, 260] on link "Add another source package" at bounding box center [69, 262] width 63 height 5
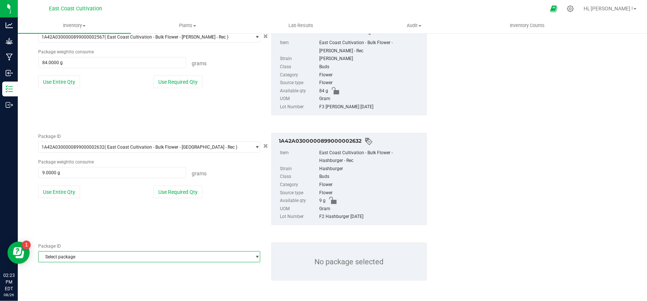
click at [96, 258] on span "Select package" at bounding box center [145, 257] width 212 height 10
click at [223, 101] on div "Package ID 1A42A0300000899000002567 ( East Coast Cultivation - Bulk Flower - [P…" at bounding box center [232, 69] width 399 height 104
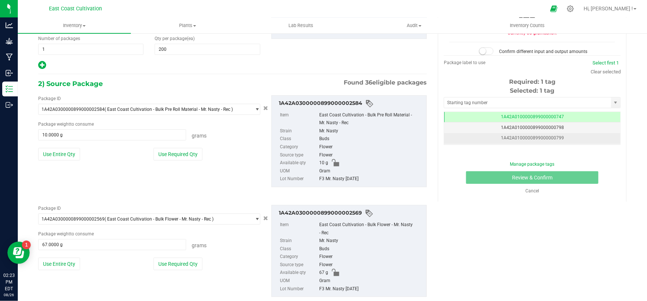
scroll to position [93, 0]
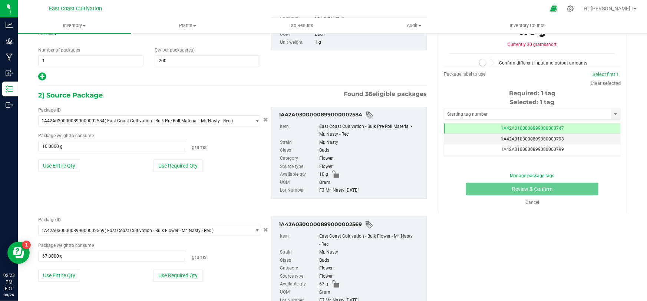
click at [487, 64] on span at bounding box center [486, 62] width 15 height 7
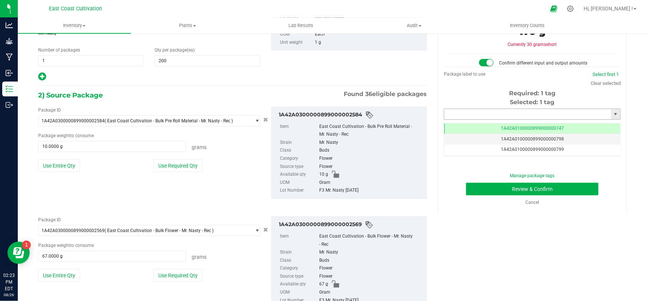
click at [489, 114] on input "text" at bounding box center [527, 114] width 167 height 10
click at [494, 126] on li "1A42A0300000899000002694" at bounding box center [528, 126] width 175 height 11
type input "1A42A0300000899000002694"
click at [521, 186] on button "Review & Confirm" at bounding box center [532, 189] width 133 height 13
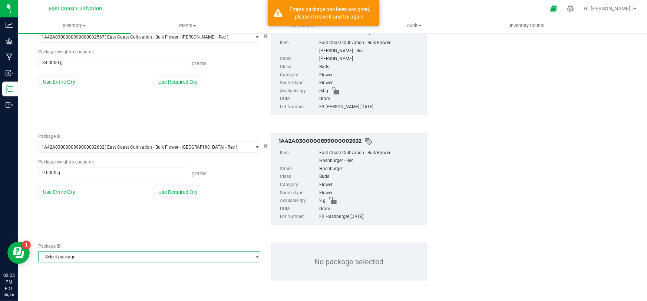
click at [152, 255] on span "Select package" at bounding box center [145, 257] width 212 height 10
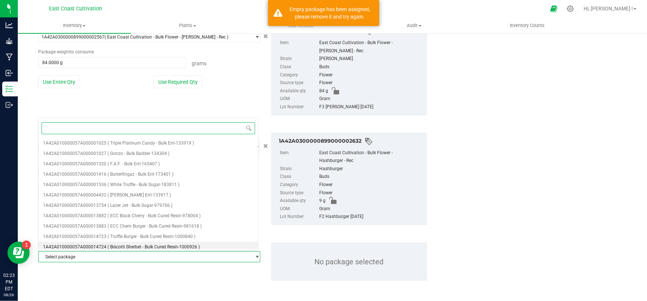
click at [131, 243] on li "1A42A010000057A000014724 ( Biscotti Sherbet - Bulk Cured Resin-1000926 )" at bounding box center [148, 247] width 219 height 10
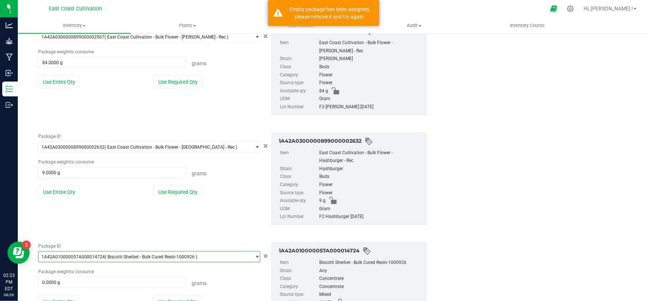
click at [266, 254] on div "1A42A010000057A000014724 Item Biscotti Sherbet - Bulk Cured Resin-1000926 Strai…" at bounding box center [349, 285] width 166 height 84
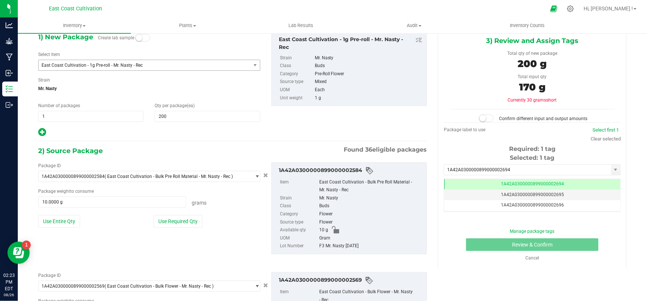
click at [486, 119] on span at bounding box center [486, 118] width 15 height 7
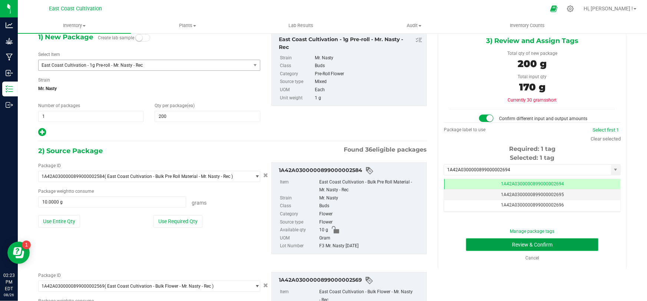
click at [528, 241] on button "Review & Confirm" at bounding box center [532, 244] width 133 height 13
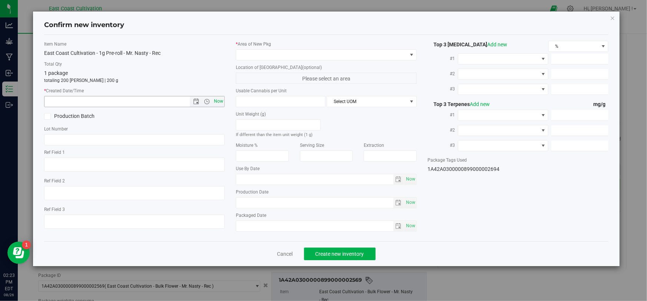
click at [218, 103] on span "Now" at bounding box center [218, 101] width 13 height 11
type input "[DATE] 2:23 PM"
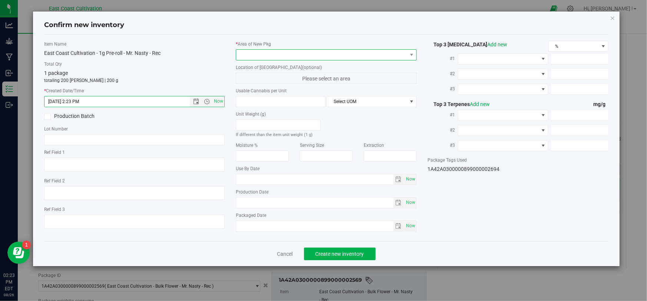
click at [263, 56] on span at bounding box center [321, 55] width 170 height 10
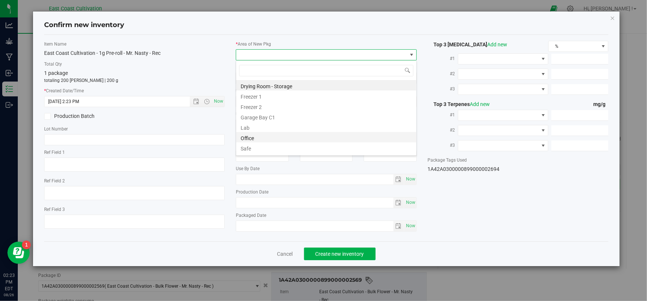
click at [259, 134] on li "Office" at bounding box center [326, 137] width 180 height 10
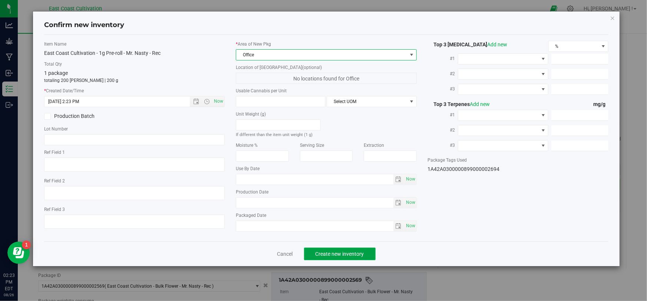
click at [326, 249] on button "Create new inventory" at bounding box center [340, 254] width 72 height 13
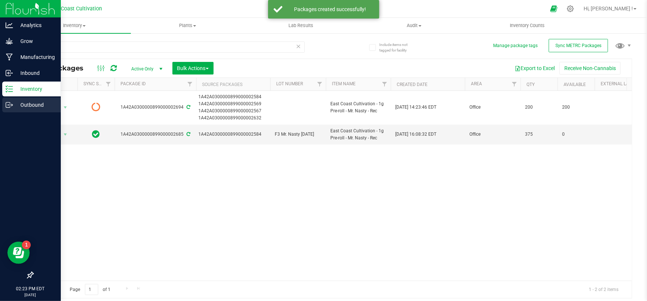
click at [10, 105] on line at bounding box center [11, 105] width 4 height 0
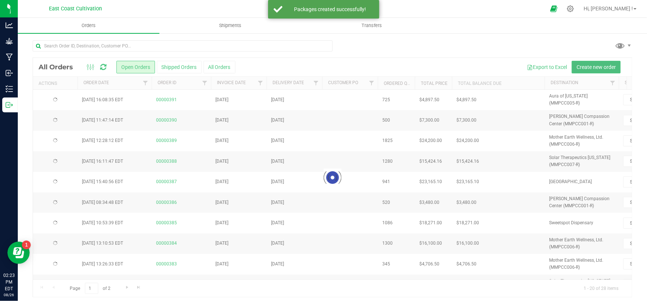
click at [596, 66] on span "Create new order" at bounding box center [595, 67] width 39 height 6
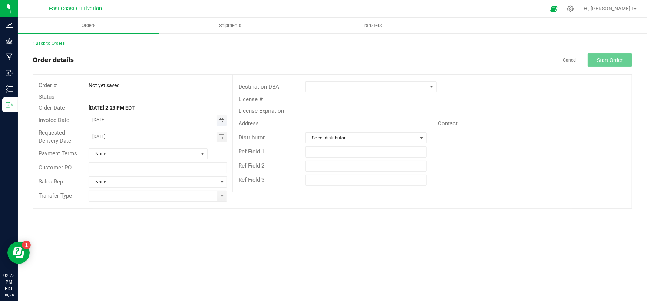
click at [222, 121] on span "Toggle calendar" at bounding box center [221, 120] width 6 height 6
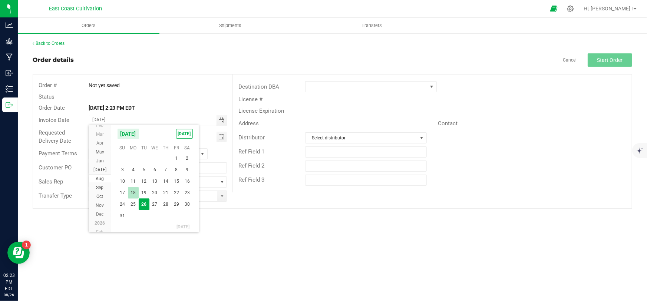
click at [134, 191] on span "18" at bounding box center [133, 192] width 11 height 11
type input "[DATE]"
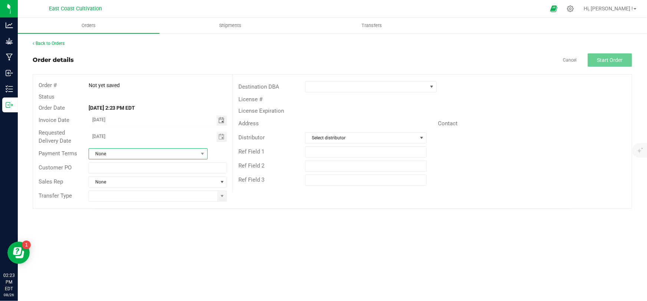
click at [127, 155] on span "None" at bounding box center [143, 154] width 109 height 10
click at [589, 86] on div "Destination DBA" at bounding box center [432, 87] width 399 height 14
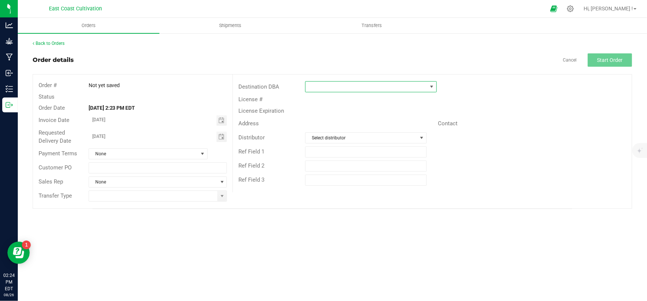
click at [346, 82] on span at bounding box center [366, 87] width 122 height 10
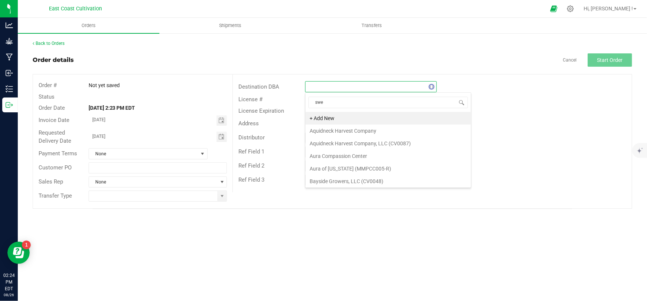
type input "swee"
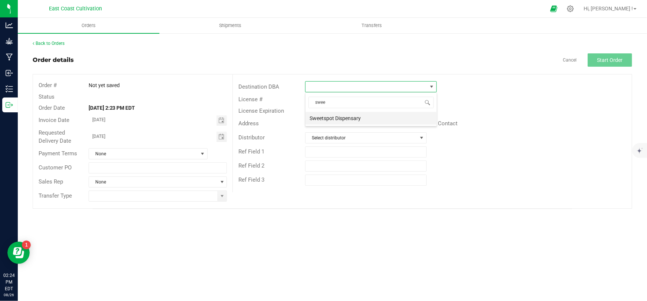
click at [350, 117] on li "Sweetspot Dispensary" at bounding box center [370, 118] width 131 height 13
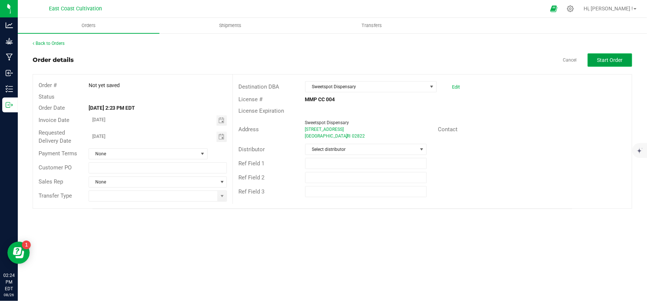
click at [606, 60] on span "Start Order" at bounding box center [610, 60] width 26 height 6
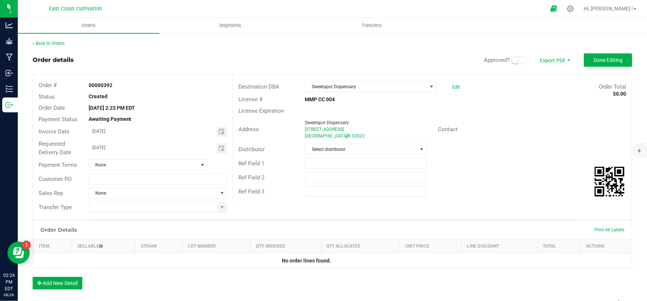
click at [518, 60] on span at bounding box center [518, 60] width 15 height 7
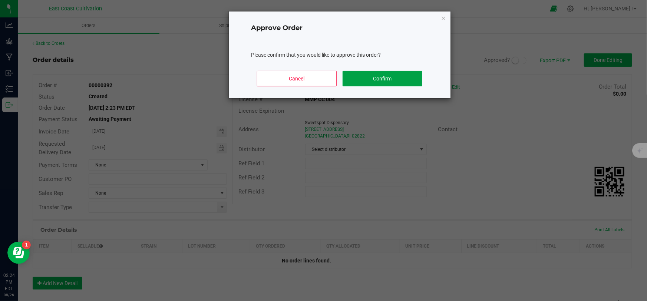
click at [400, 76] on button "Confirm" at bounding box center [382, 79] width 80 height 16
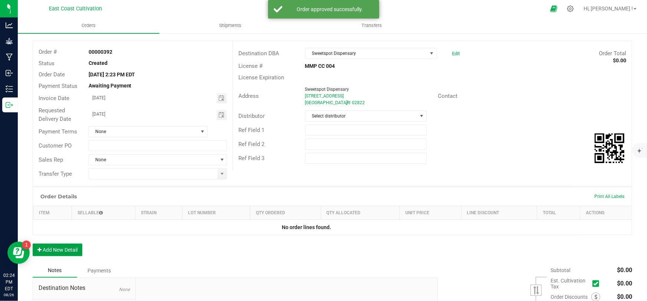
click at [66, 246] on button "Add New Detail" at bounding box center [58, 249] width 50 height 13
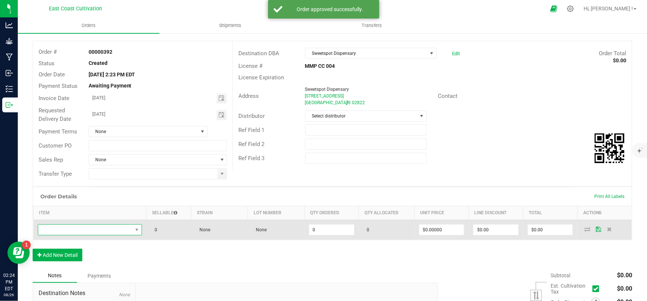
click at [79, 229] on span "NO DATA FOUND" at bounding box center [85, 230] width 94 height 10
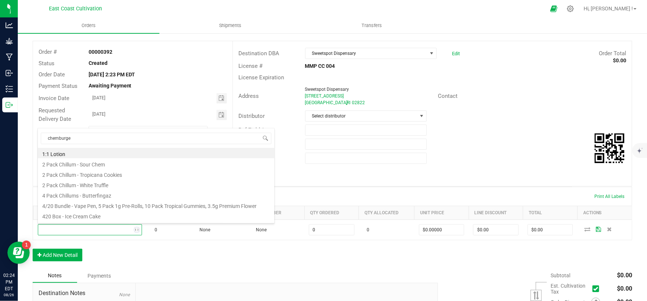
type input "chemburger"
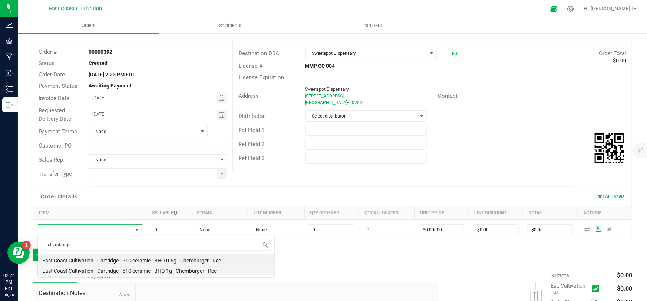
click at [173, 271] on li "East Coast Cultivation - Cartridge - 510 ceramic - BHO 1g - Chemburger - Rec" at bounding box center [156, 270] width 236 height 10
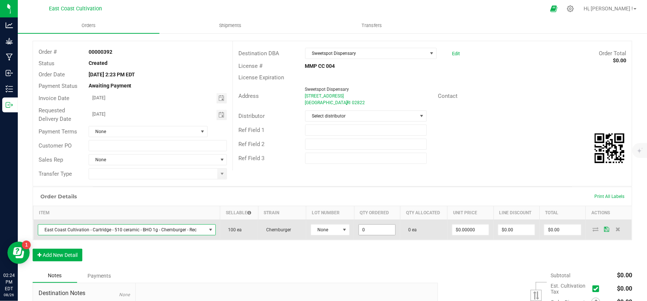
click at [365, 226] on input "0" at bounding box center [377, 230] width 36 height 10
type input "100 ea"
click at [470, 230] on input "0" at bounding box center [470, 230] width 36 height 10
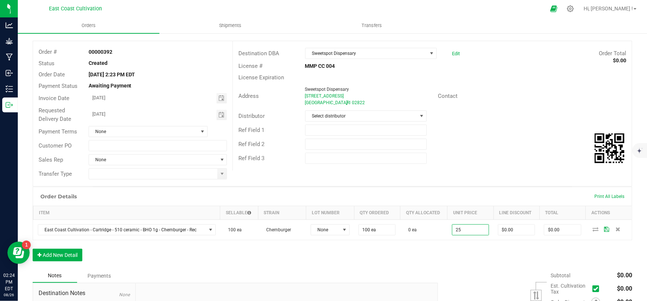
type input "$25.00000"
type input "$2,500.00"
click at [466, 253] on div "Order Details Print All Labels Item Sellable Strain Lot Number Qty Ordered Qty …" at bounding box center [332, 228] width 599 height 82
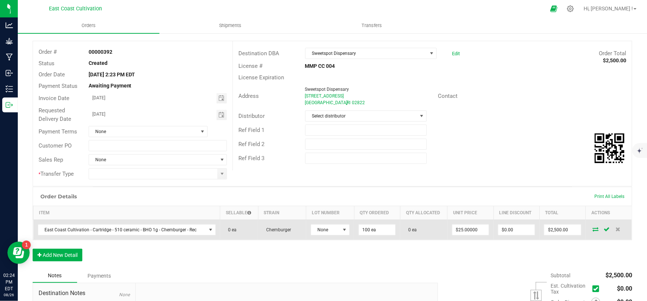
click at [593, 227] on icon at bounding box center [596, 229] width 6 height 4
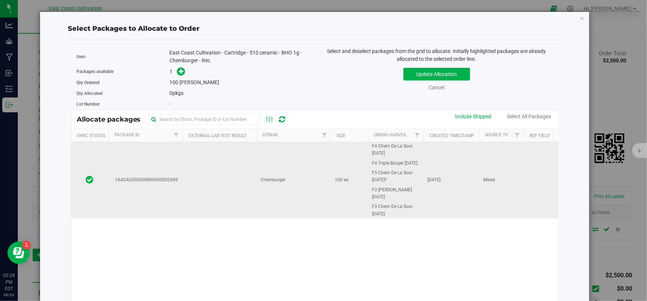
click at [333, 170] on td "100 ea" at bounding box center [349, 180] width 37 height 76
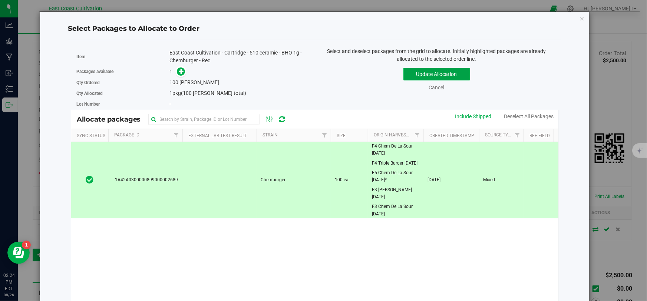
click at [410, 74] on button "Update Allocation" at bounding box center [436, 74] width 67 height 13
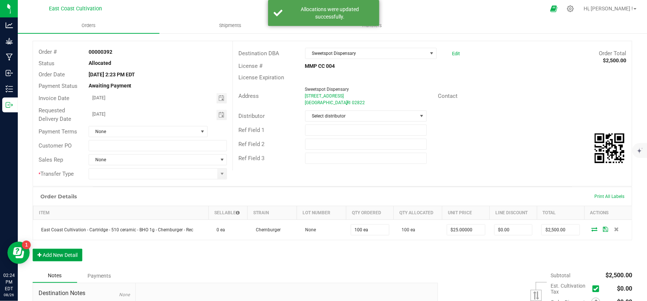
click at [70, 251] on button "Add New Detail" at bounding box center [58, 255] width 50 height 13
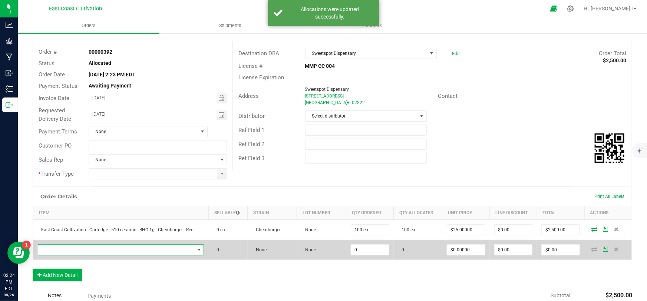
click at [75, 248] on span "NO DATA FOUND" at bounding box center [116, 250] width 156 height 10
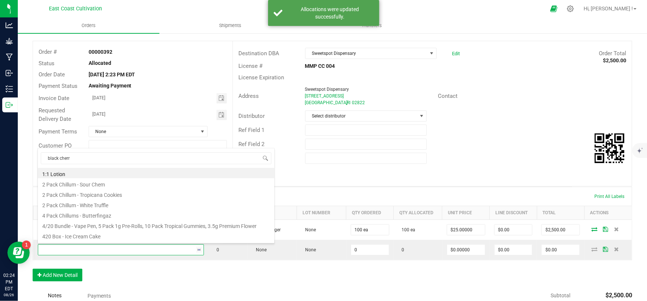
type input "black cherry"
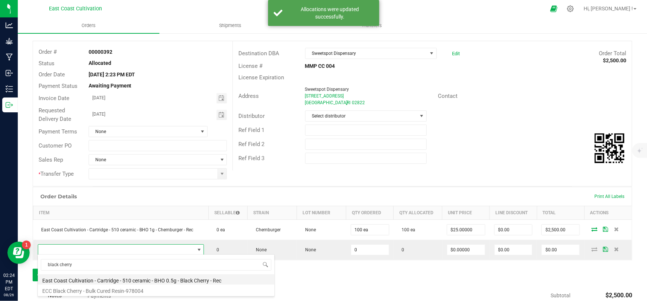
click at [172, 279] on li "East Coast Cultivation - Cartridge - 510 ceramic - BHO 0.5g - Black Cherry - Rec" at bounding box center [156, 279] width 236 height 10
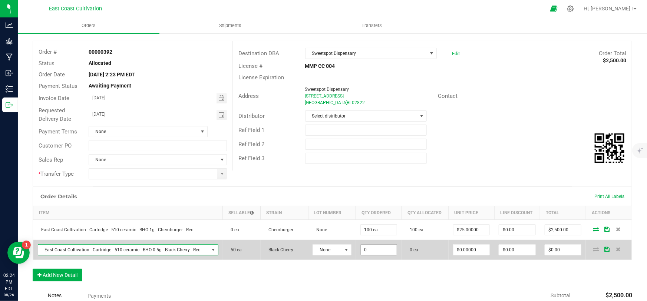
click at [368, 246] on input "0" at bounding box center [379, 250] width 36 height 10
type input "150 ea"
click at [465, 249] on input "0" at bounding box center [471, 250] width 36 height 10
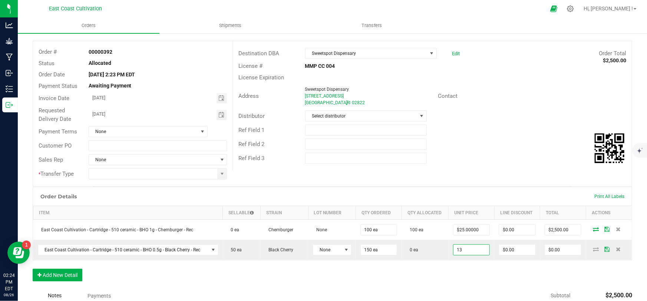
type input "$13.00000"
type input "$1,950.00"
drag, startPoint x: 471, startPoint y: 275, endPoint x: 508, endPoint y: 272, distance: 37.1
click at [471, 275] on div "Order Details Print All Labels Item Sellable Strain Lot Number Qty Ordered Qty …" at bounding box center [332, 238] width 599 height 102
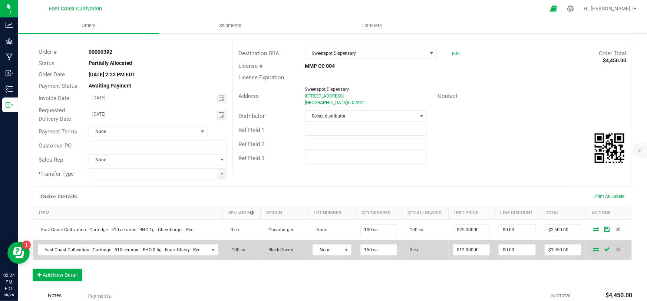
click at [593, 247] on icon at bounding box center [596, 249] width 6 height 4
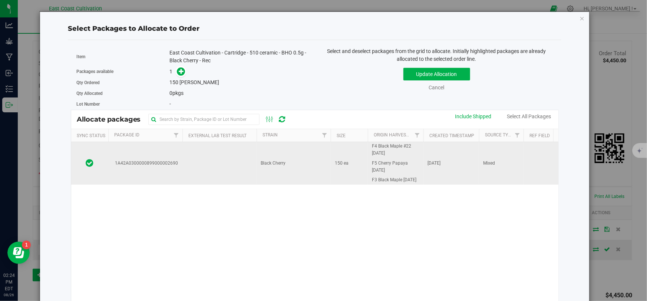
click at [317, 163] on td "Black Cherry" at bounding box center [293, 163] width 74 height 42
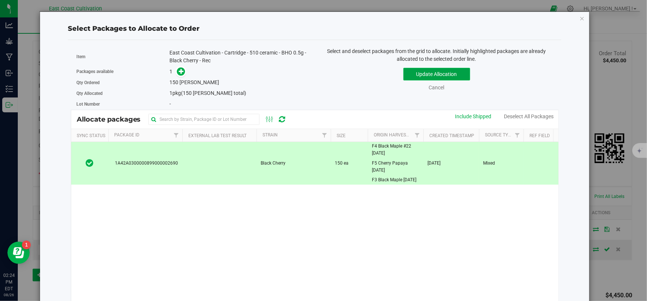
click at [411, 72] on button "Update Allocation" at bounding box center [436, 74] width 67 height 13
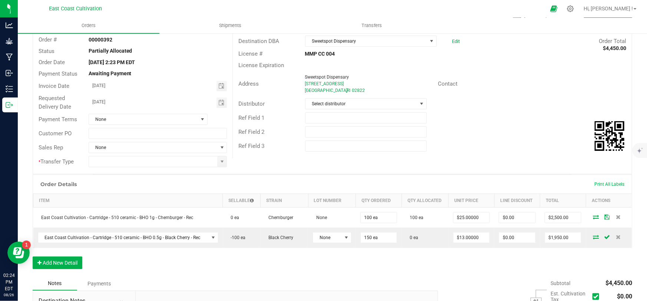
scroll to position [67, 0]
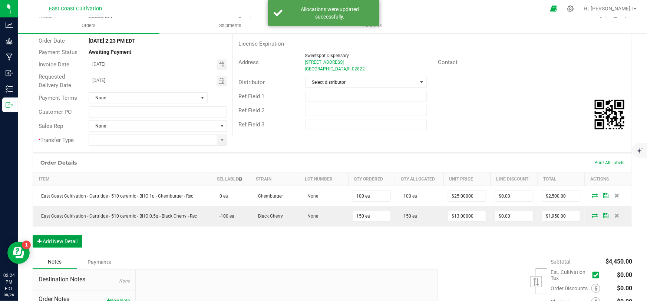
click at [63, 239] on button "Add New Detail" at bounding box center [58, 241] width 50 height 13
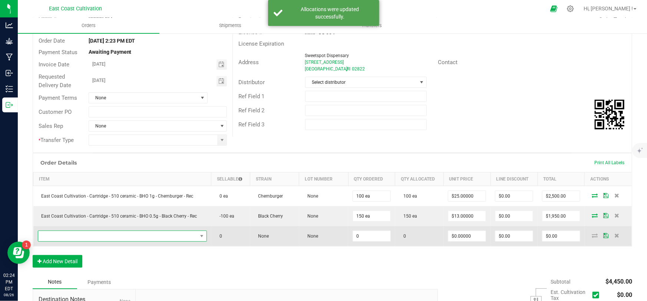
click at [91, 235] on span "NO DATA FOUND" at bounding box center [117, 236] width 159 height 10
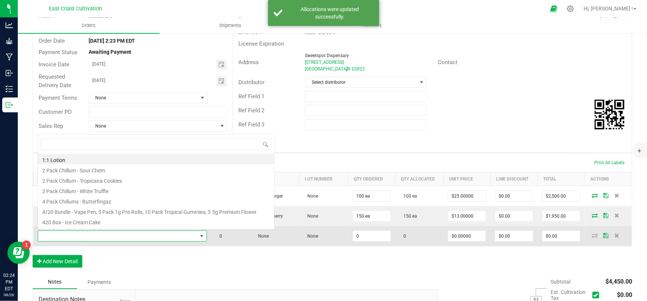
scroll to position [11, 165]
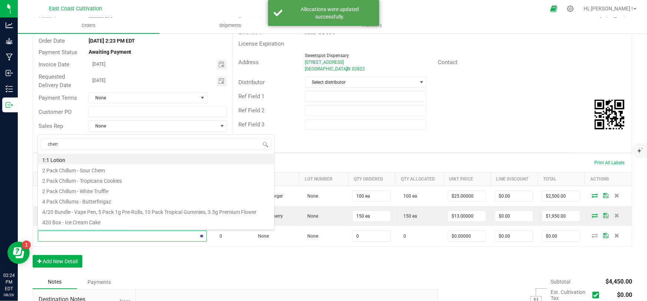
type input "cherry"
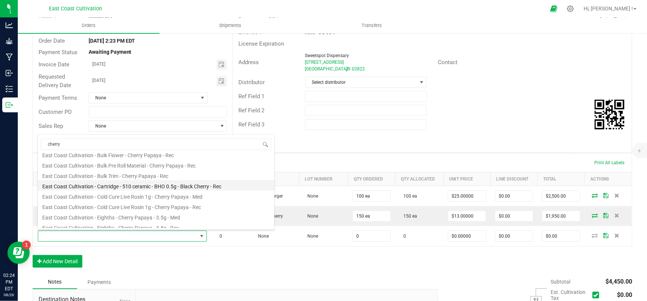
scroll to position [101, 0]
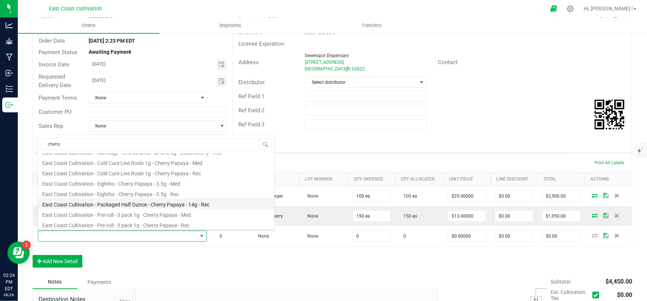
click at [160, 201] on li "East Coast Cultivation - Packaged Half Ounce - Cherry Papaya - 14g - Rec" at bounding box center [156, 203] width 236 height 10
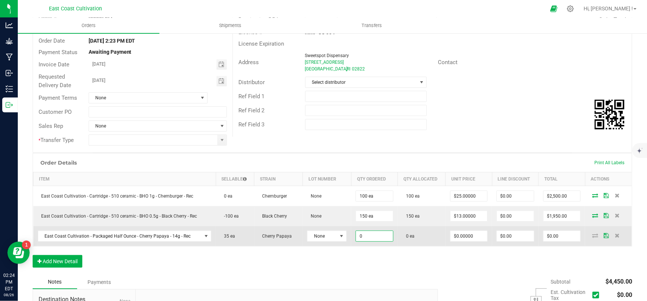
click at [370, 233] on input "0" at bounding box center [374, 236] width 37 height 10
type input "35 ea"
click at [458, 235] on input "0" at bounding box center [468, 236] width 37 height 10
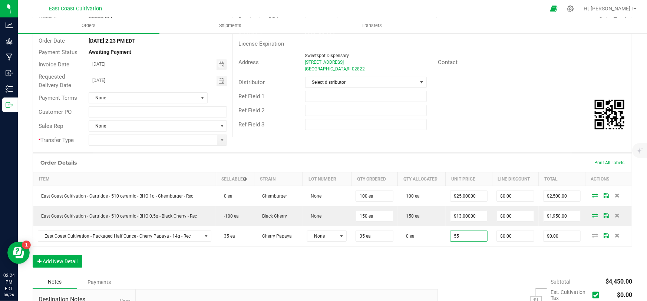
type input "$55.00000"
type input "$1,925.00"
click at [462, 263] on div "Order Details Print All Labels Item Sellable Strain Lot Number Qty Ordered Qty …" at bounding box center [332, 214] width 599 height 122
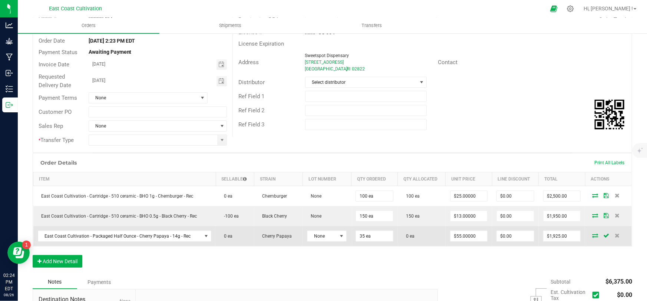
click at [592, 235] on icon at bounding box center [595, 235] width 6 height 4
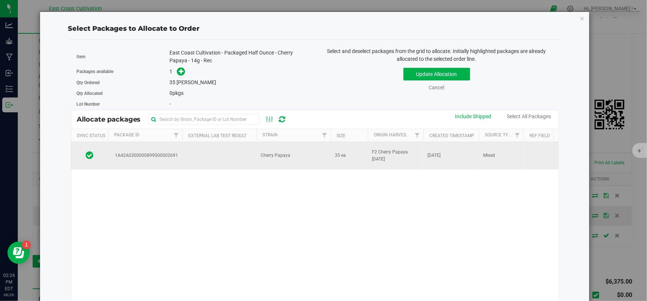
click at [278, 153] on span "Cherry Papaya" at bounding box center [276, 155] width 30 height 7
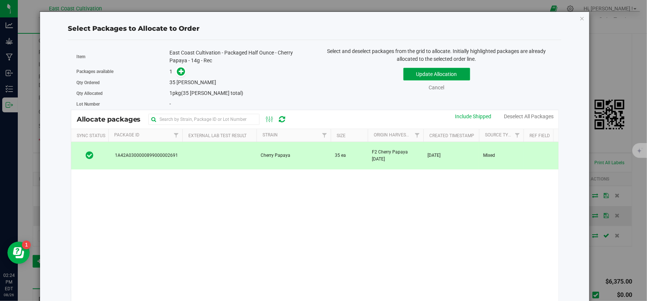
click at [420, 76] on button "Update Allocation" at bounding box center [436, 74] width 67 height 13
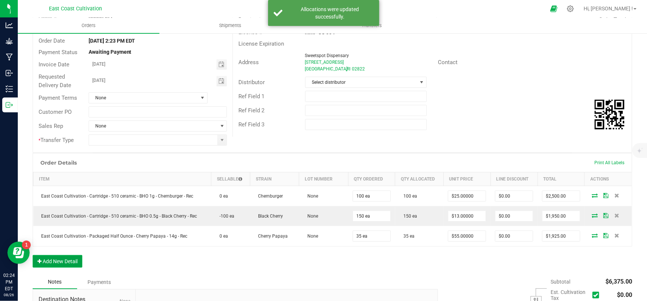
click at [59, 259] on button "Add New Detail" at bounding box center [58, 261] width 50 height 13
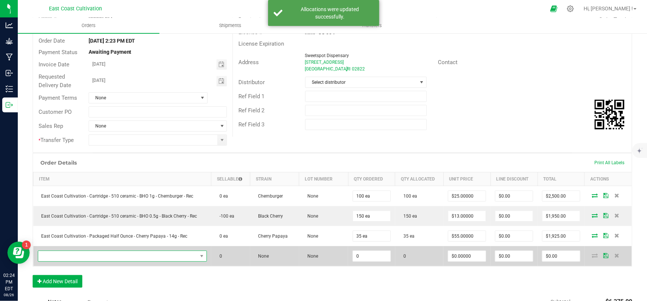
click at [70, 258] on span "NO DATA FOUND" at bounding box center [117, 256] width 159 height 10
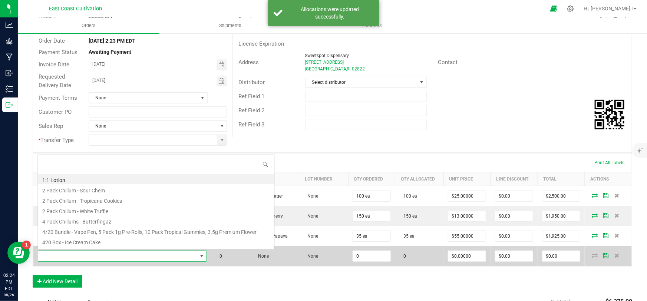
scroll to position [11, 165]
type input "candy gel"
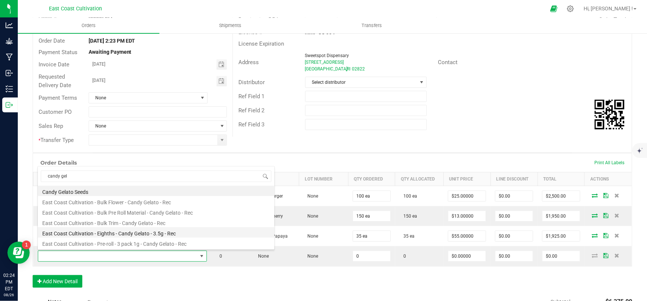
click at [142, 233] on li "East Coast Cultivation - Eighths - Candy Gelato - 3.5g - Rec" at bounding box center [156, 232] width 236 height 10
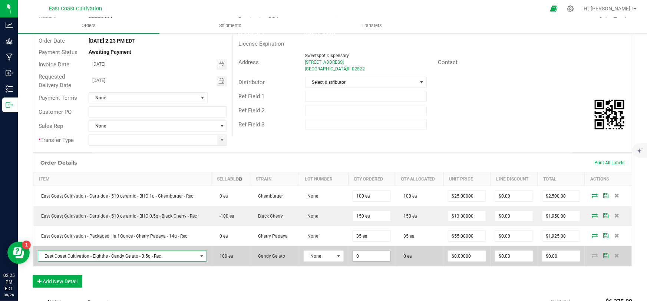
click at [365, 256] on input "0" at bounding box center [371, 256] width 37 height 10
type input "100 ea"
click at [468, 252] on input "0" at bounding box center [466, 256] width 37 height 10
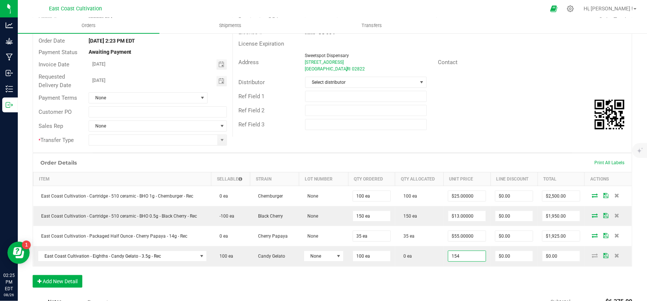
type input "$154.00000"
type input "$15,400.00"
click at [468, 273] on div "Order Details Print All Labels Item Sellable Strain Lot Number Qty Ordered Qty …" at bounding box center [332, 224] width 599 height 142
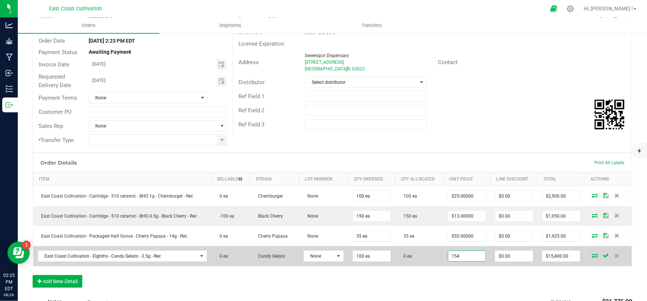
click at [456, 255] on input "154" at bounding box center [466, 256] width 37 height 10
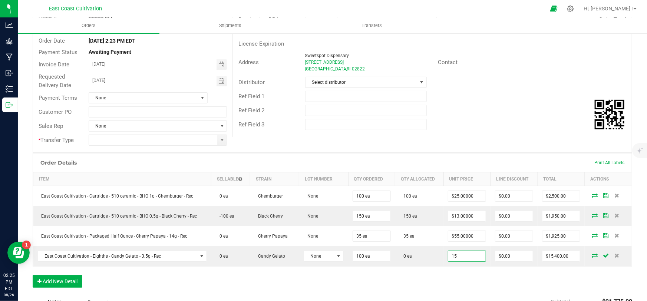
type input "$15.00000"
type input "$1,500.00"
click at [464, 288] on div "Order Details Print All Labels Item Sellable Strain Lot Number Qty Ordered Qty …" at bounding box center [332, 224] width 599 height 142
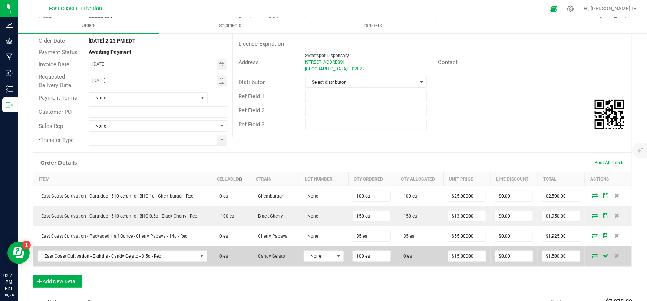
click at [591, 253] on icon at bounding box center [594, 255] width 6 height 4
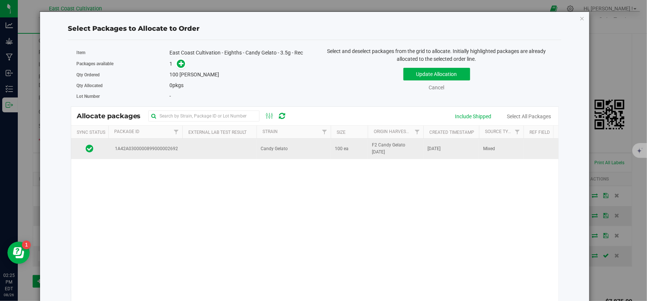
click at [276, 152] on span "Candy Gelato" at bounding box center [274, 148] width 27 height 7
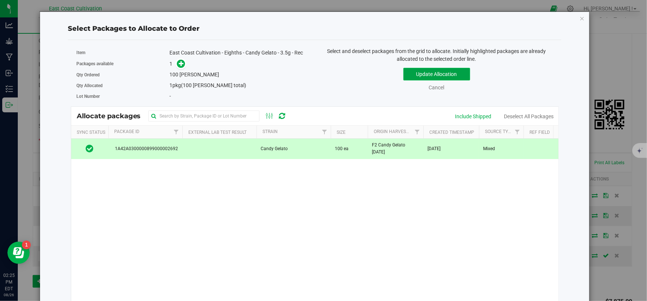
click at [413, 74] on button "Update Allocation" at bounding box center [436, 74] width 67 height 13
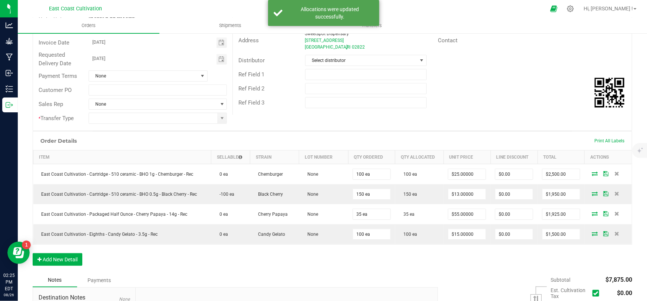
scroll to position [101, 0]
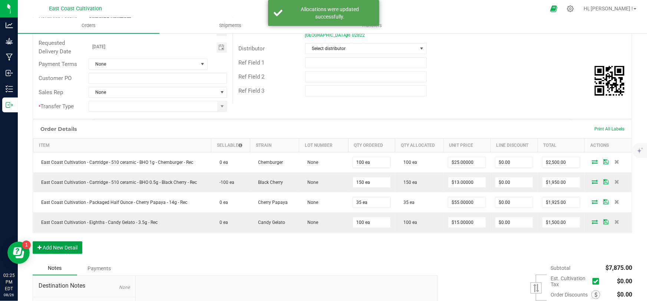
click at [66, 247] on button "Add New Detail" at bounding box center [58, 247] width 50 height 13
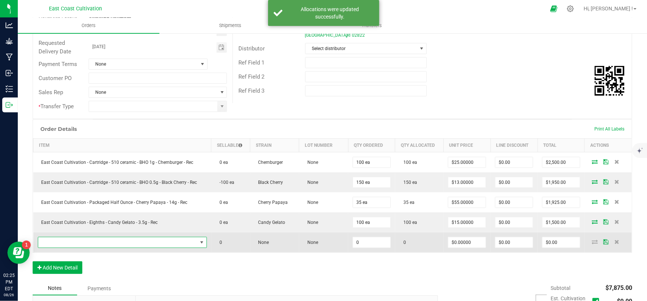
click at [79, 242] on span "NO DATA FOUND" at bounding box center [117, 242] width 159 height 10
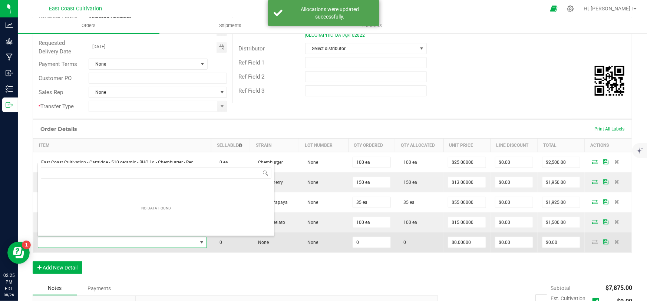
scroll to position [11, 165]
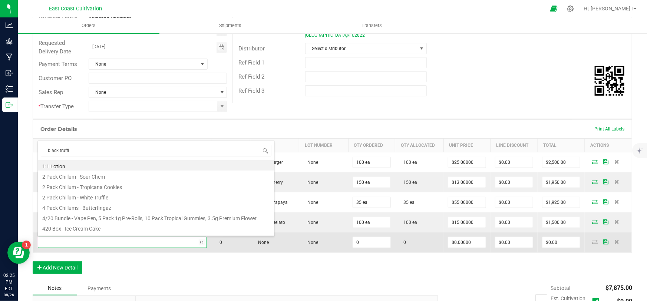
type input "black truffle"
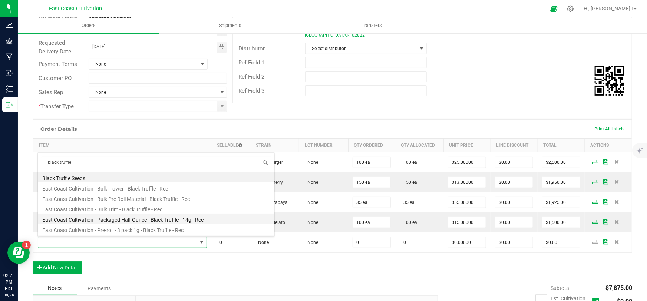
click at [163, 217] on li "East Coast Cultivation - Packaged Half Ounce - Black Truffle - 14g - Rec" at bounding box center [156, 218] width 236 height 10
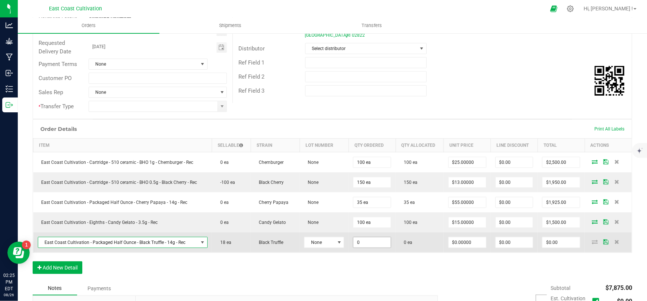
click at [369, 240] on input "0" at bounding box center [371, 242] width 37 height 10
type input "18 ea"
click at [449, 239] on input "0" at bounding box center [466, 242] width 37 height 10
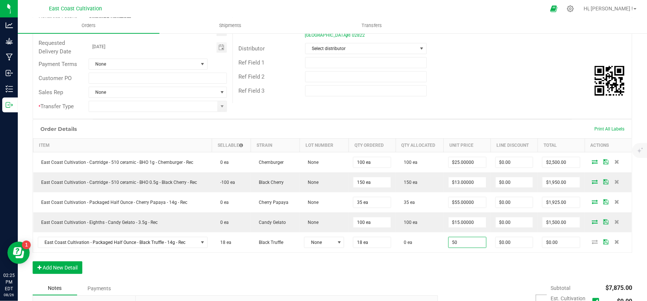
type input "$50.00000"
type input "$900.00"
click at [465, 268] on div "Order Details Print All Labels Item Sellable Strain Lot Number Qty Ordered Qty …" at bounding box center [332, 200] width 599 height 162
click at [591, 241] on icon at bounding box center [594, 241] width 6 height 4
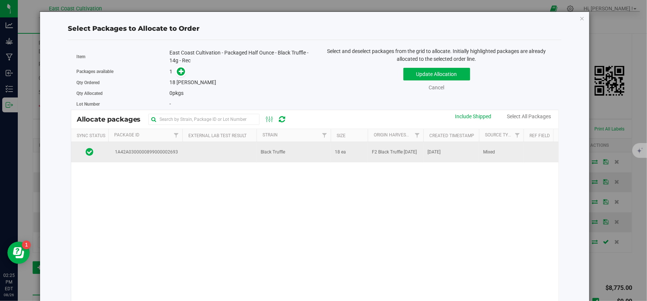
click at [272, 155] on span "Black Truffle" at bounding box center [273, 152] width 24 height 7
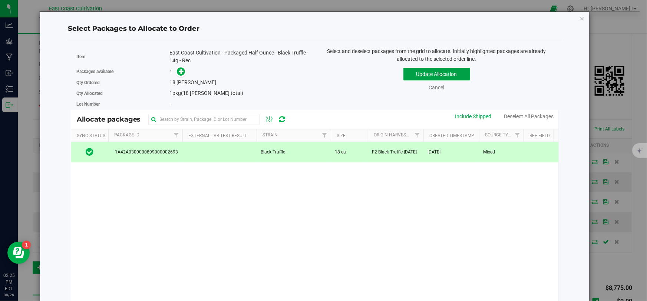
click at [415, 74] on button "Update Allocation" at bounding box center [436, 74] width 67 height 13
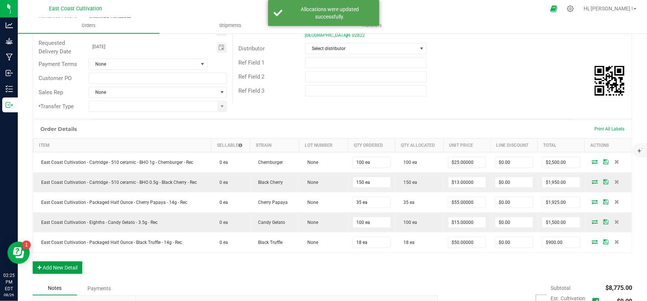
click at [61, 267] on button "Add New Detail" at bounding box center [58, 267] width 50 height 13
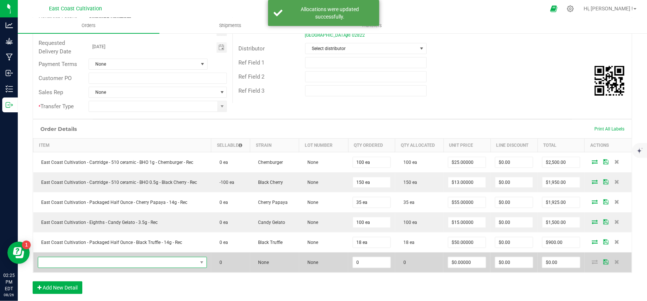
click at [105, 260] on span "NO DATA FOUND" at bounding box center [117, 262] width 159 height 10
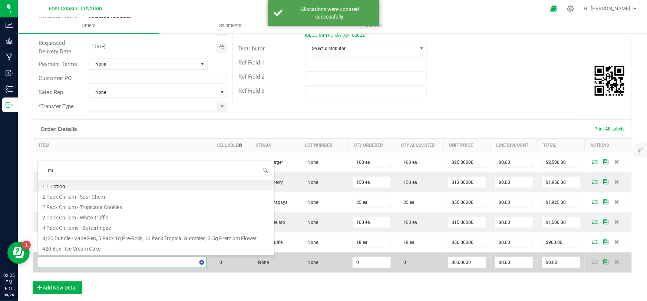
type input "mr."
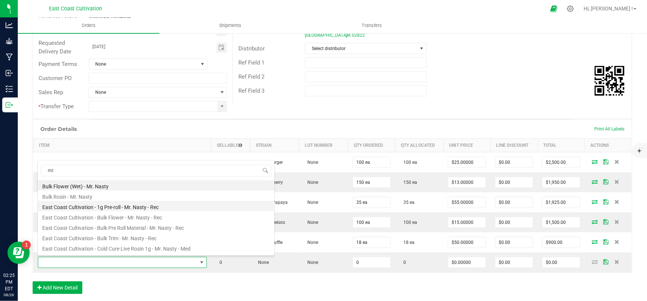
click at [137, 205] on li "East Coast Cultivation - 1g Pre-roll - Mr. Nasty - Rec" at bounding box center [156, 206] width 236 height 10
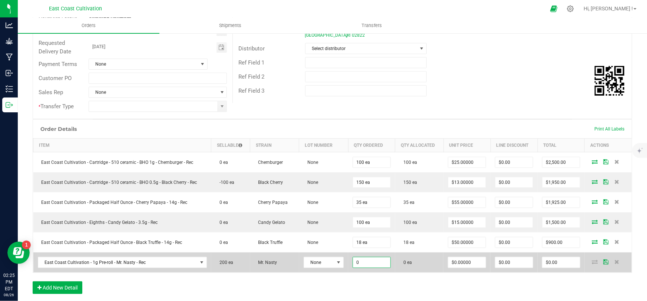
click at [374, 262] on input "0" at bounding box center [371, 262] width 37 height 10
type input "200 ea"
click at [450, 262] on input "0" at bounding box center [466, 262] width 37 height 10
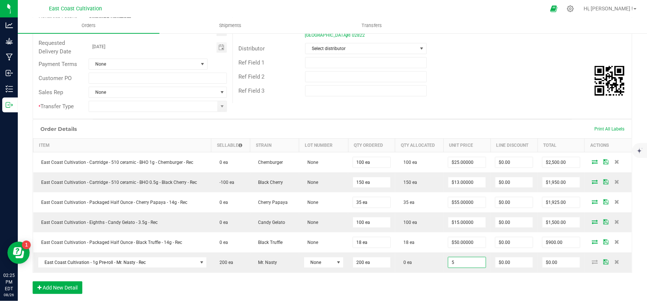
type input "$5.00000"
type input "$1,000.00"
click at [453, 285] on div "Order Details Print All Labels Item Sellable Strain Lot Number Qty Ordered Qty …" at bounding box center [332, 210] width 599 height 182
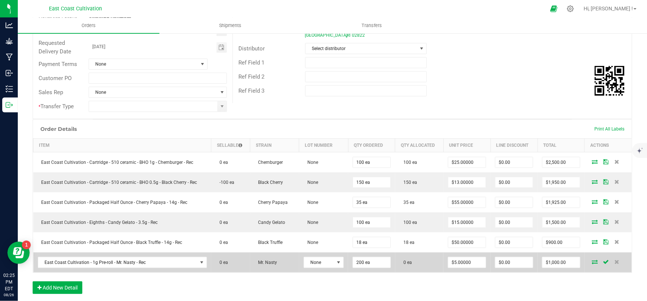
click at [591, 261] on icon at bounding box center [594, 261] width 6 height 4
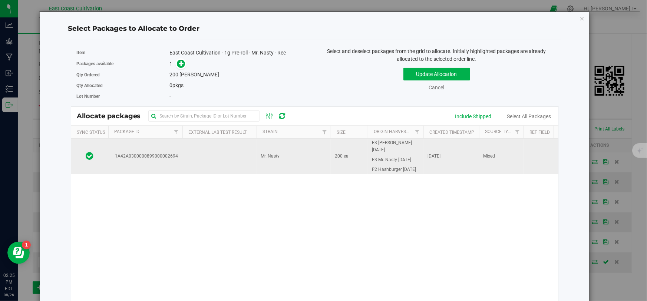
click at [289, 160] on td "Mr. Nasty" at bounding box center [293, 156] width 74 height 35
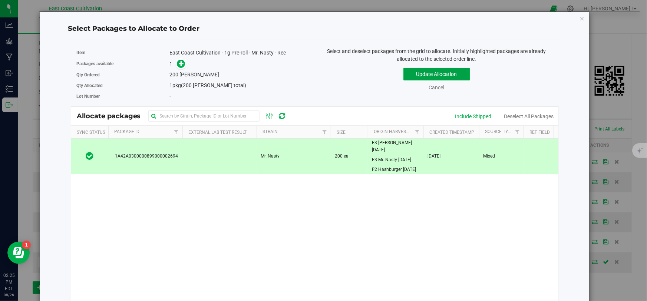
click at [426, 73] on button "Update Allocation" at bounding box center [436, 74] width 67 height 13
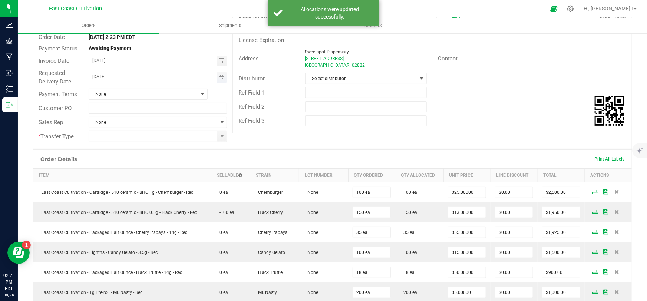
scroll to position [33, 0]
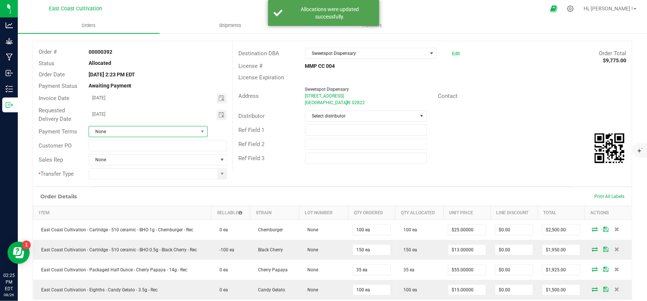
click at [129, 131] on span "None" at bounding box center [143, 131] width 109 height 10
click at [100, 213] on li "Net 90" at bounding box center [146, 213] width 117 height 13
click at [222, 174] on span at bounding box center [222, 174] width 6 height 6
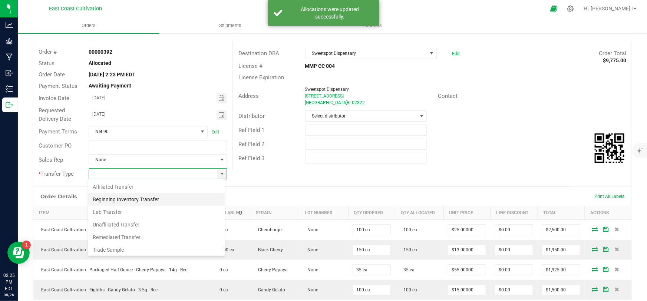
scroll to position [11, 137]
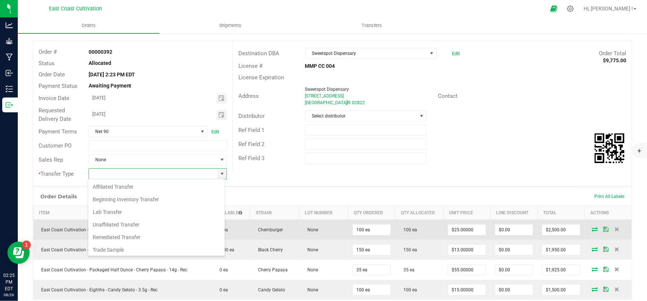
click at [115, 225] on li "Unaffiliated Transfer" at bounding box center [156, 224] width 136 height 13
type input "Unaffiliated Transfer"
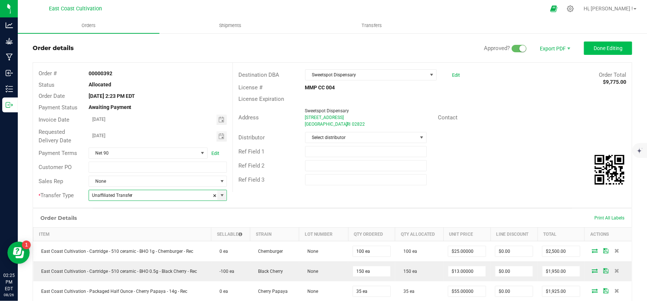
scroll to position [0, 0]
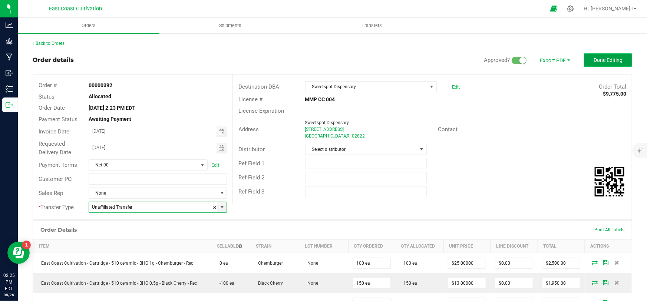
click at [597, 58] on span "Done Editing" at bounding box center [607, 60] width 29 height 6
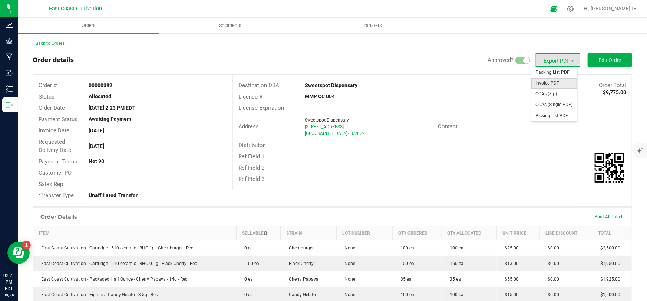
click at [548, 84] on span "Invoice PDF" at bounding box center [554, 83] width 46 height 11
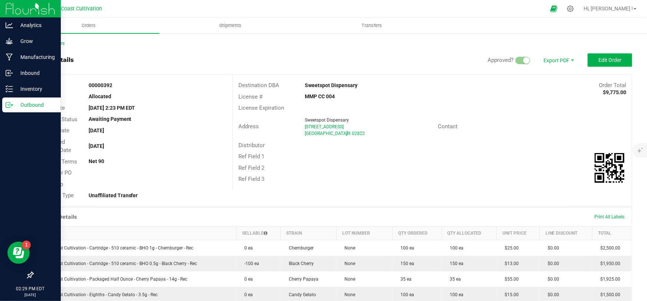
click at [12, 103] on icon at bounding box center [9, 104] width 7 height 7
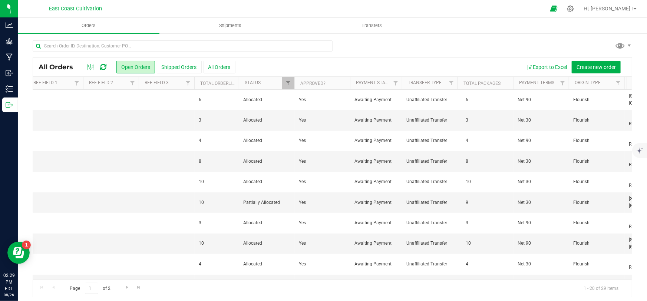
scroll to position [0, 796]
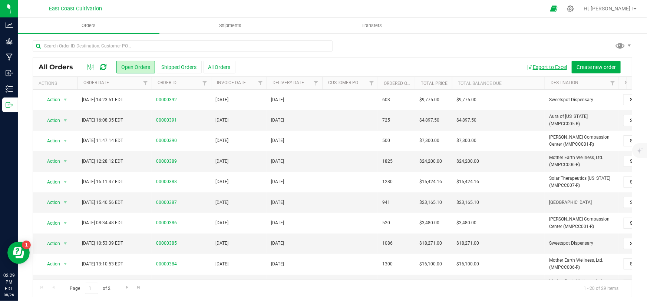
click at [538, 64] on button "Export to Excel" at bounding box center [547, 67] width 50 height 13
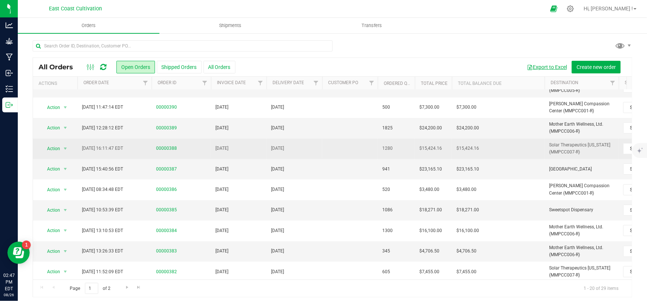
scroll to position [0, 0]
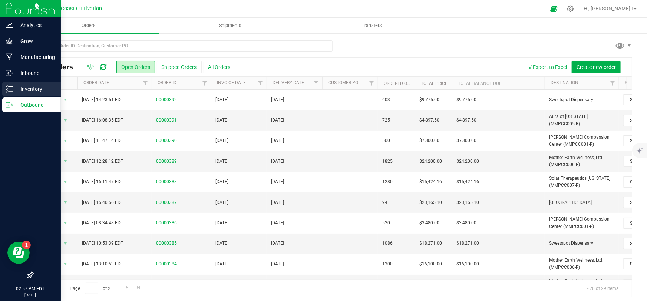
click at [30, 89] on p "Inventory" at bounding box center [35, 88] width 44 height 9
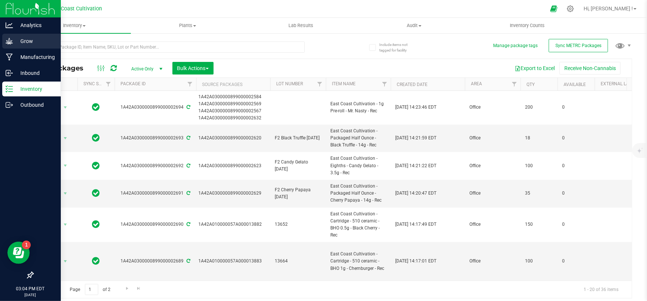
click at [10, 40] on icon at bounding box center [9, 40] width 7 height 7
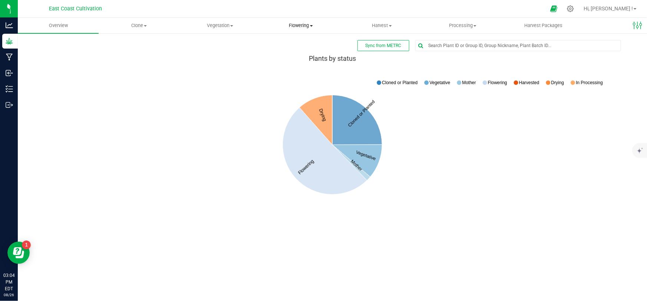
click at [298, 24] on span "Flowering" at bounding box center [301, 25] width 80 height 7
click at [296, 53] on span "Flowering groups" at bounding box center [292, 53] width 62 height 6
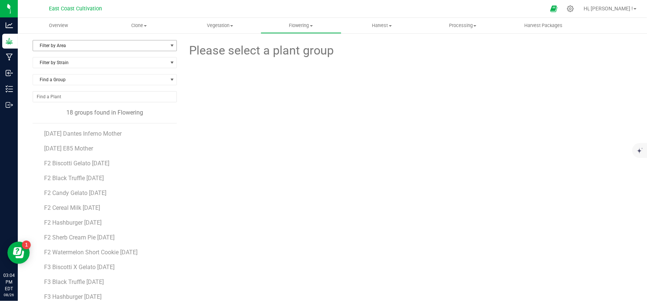
click at [73, 47] on span "Filter by Area" at bounding box center [100, 45] width 134 height 10
click at [63, 112] on li "Flower Room 5" at bounding box center [104, 113] width 142 height 11
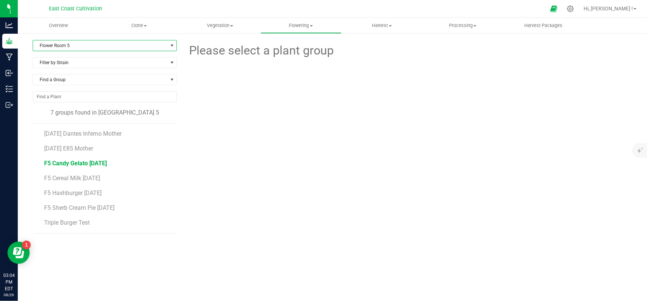
click at [74, 161] on span "F5 Candy Gelato [DATE]" at bounding box center [75, 163] width 63 height 7
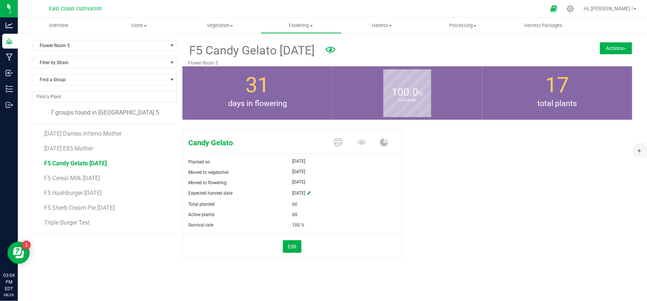
click at [607, 49] on button "Actions" at bounding box center [616, 48] width 32 height 12
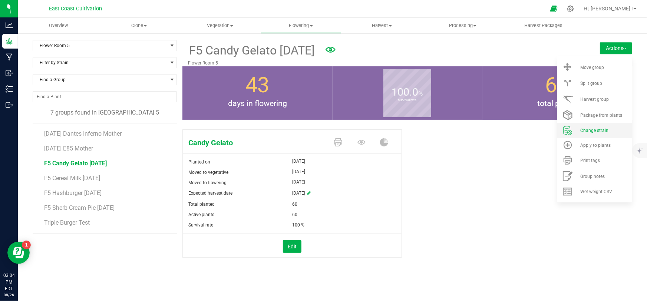
click at [596, 127] on li "Change strain" at bounding box center [594, 130] width 75 height 15
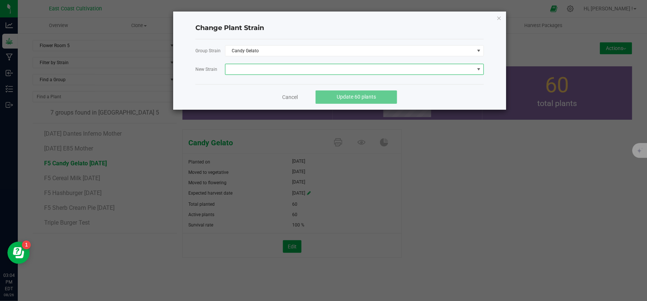
click at [267, 70] on span at bounding box center [349, 69] width 249 height 10
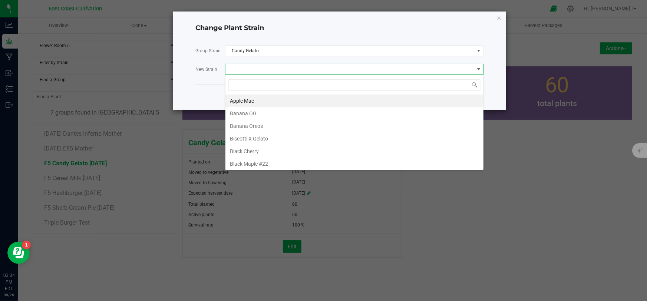
scroll to position [11, 259]
type input "cere"
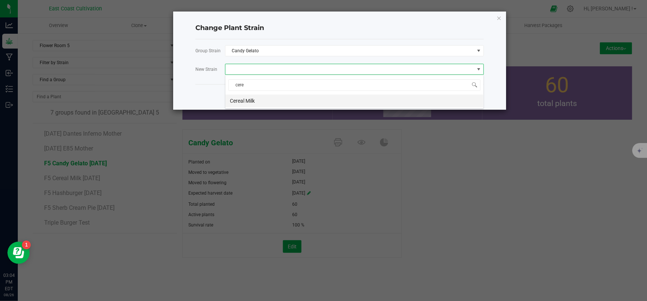
click at [255, 102] on li "Cereal Milk" at bounding box center [354, 100] width 258 height 13
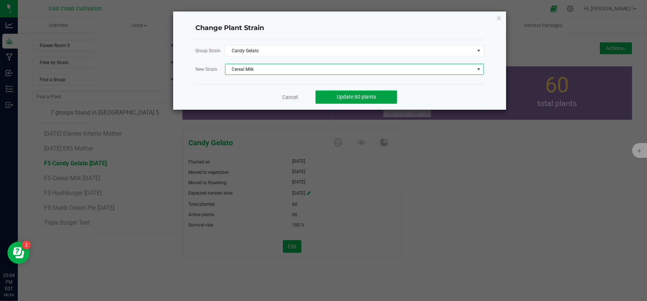
click at [344, 97] on span "Update 60 plants" at bounding box center [355, 97] width 39 height 6
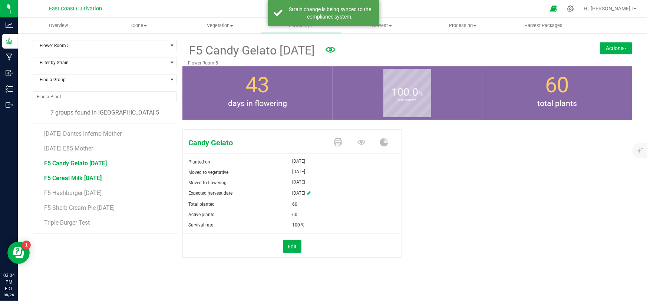
click at [86, 176] on span "F5 Cereal Milk [DATE]" at bounding box center [72, 178] width 57 height 7
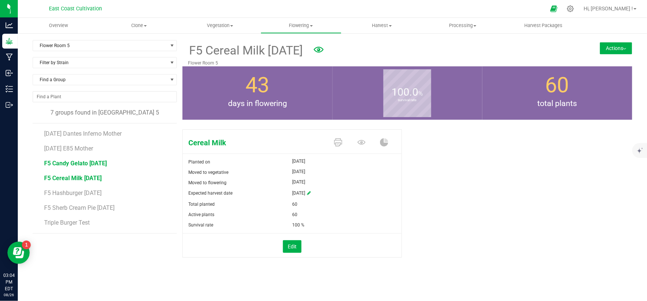
click at [82, 162] on span "F5 Candy Gelato [DATE]" at bounding box center [75, 163] width 63 height 7
click at [86, 175] on span "F5 Cereal Milk [DATE]" at bounding box center [72, 178] width 57 height 7
click at [82, 163] on span "F5 Candy Gelato [DATE]" at bounding box center [75, 163] width 63 height 7
click at [619, 45] on button "Actions" at bounding box center [616, 48] width 32 height 12
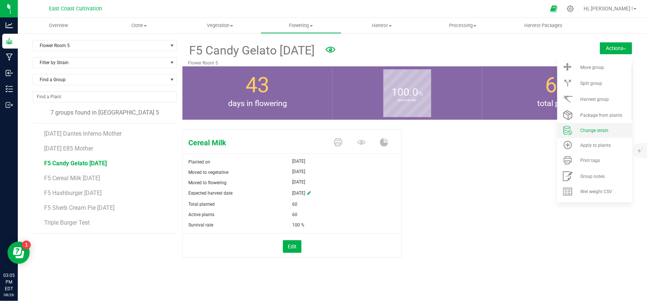
click at [596, 126] on li "Change strain" at bounding box center [594, 130] width 75 height 15
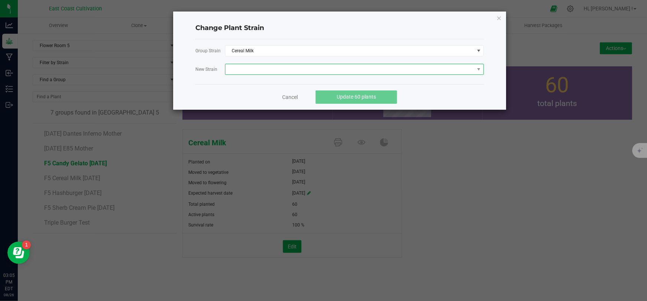
click at [267, 69] on span at bounding box center [349, 69] width 249 height 10
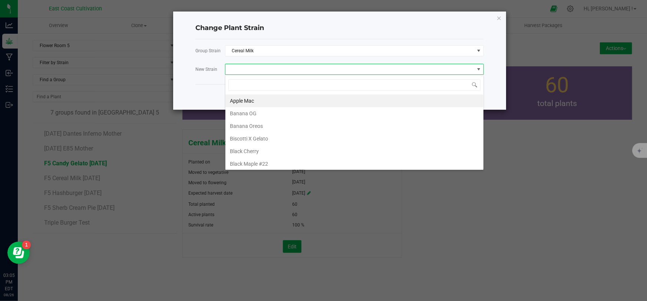
scroll to position [11, 259]
type input "ca"
click at [272, 99] on li "Candy Gelato" at bounding box center [354, 100] width 258 height 13
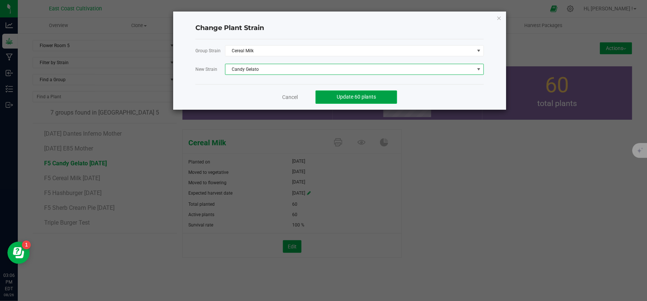
click at [332, 99] on button "Update 60 plants" at bounding box center [356, 96] width 82 height 13
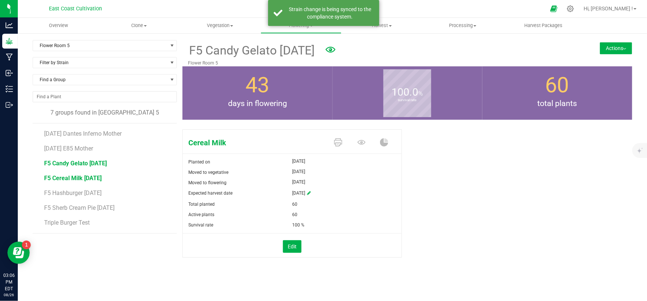
click at [76, 175] on span "F5 Cereal Milk [DATE]" at bounding box center [72, 178] width 57 height 7
click at [76, 163] on span "F5 Candy Gelato [DATE]" at bounding box center [75, 163] width 63 height 7
